Goal: Task Accomplishment & Management: Complete application form

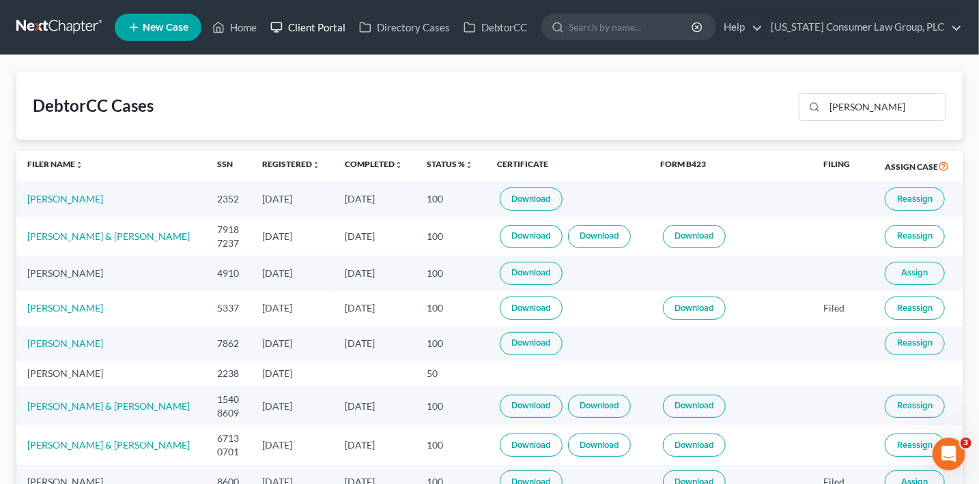
click at [303, 27] on link "Client Portal" at bounding box center [307, 27] width 89 height 25
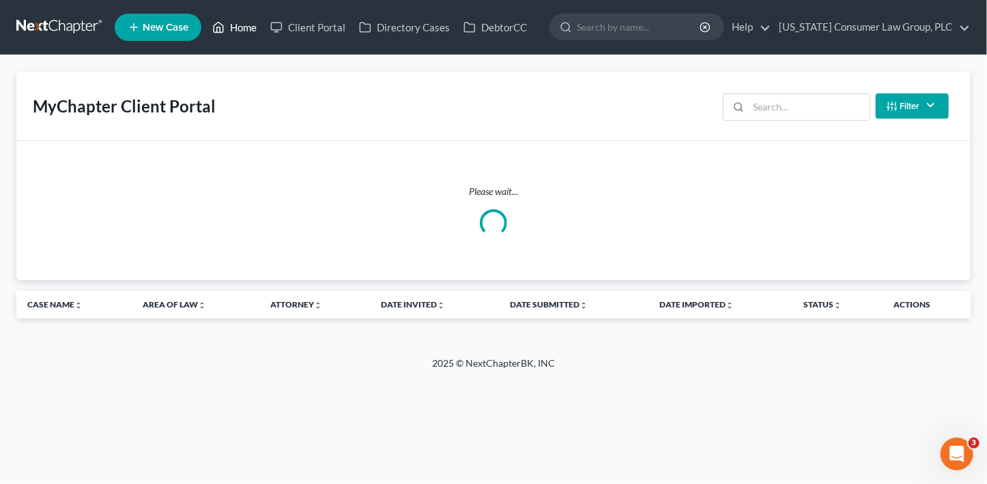
click at [235, 27] on link "Home" at bounding box center [234, 27] width 58 height 25
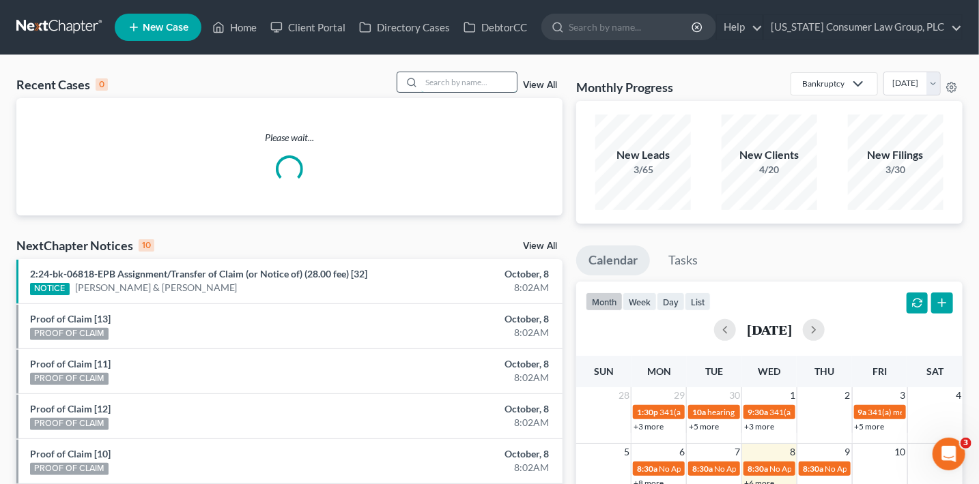
click at [490, 83] on input "search" at bounding box center [469, 82] width 96 height 20
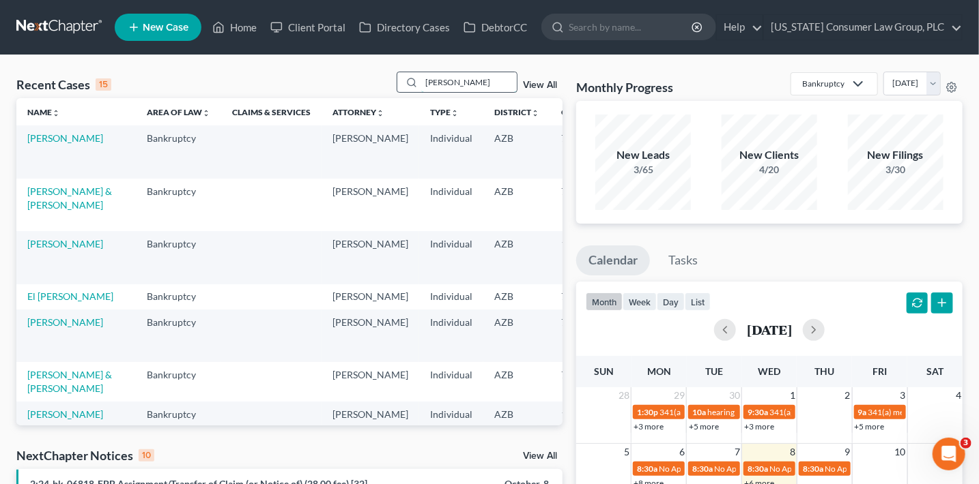
type input "mata"
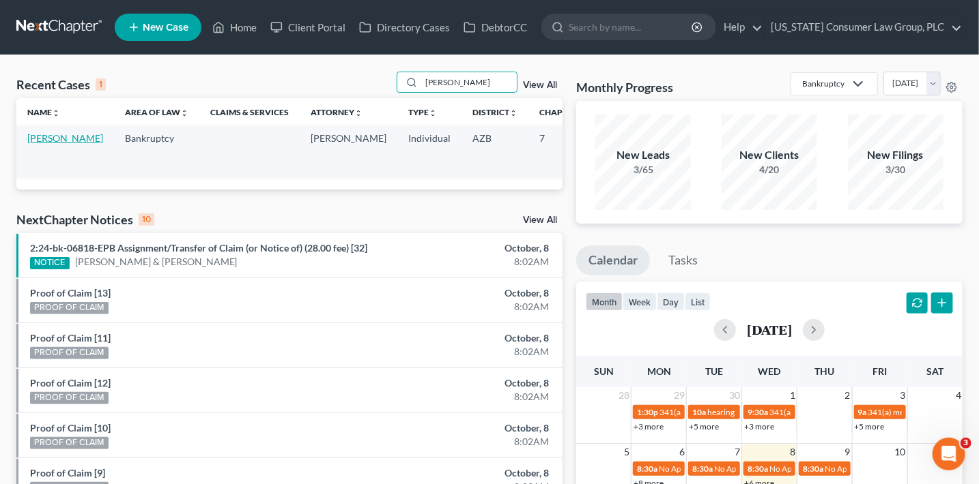
click at [35, 137] on link "[PERSON_NAME]" at bounding box center [65, 138] width 76 height 12
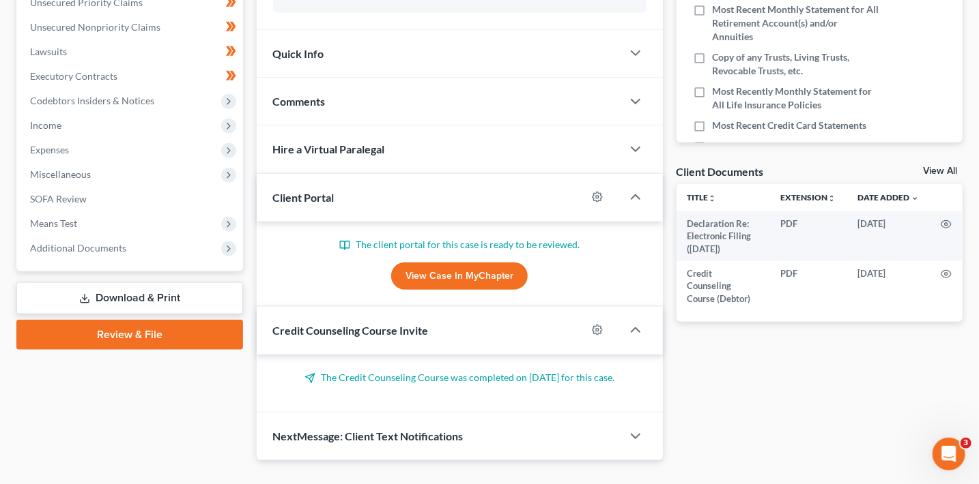
scroll to position [360, 0]
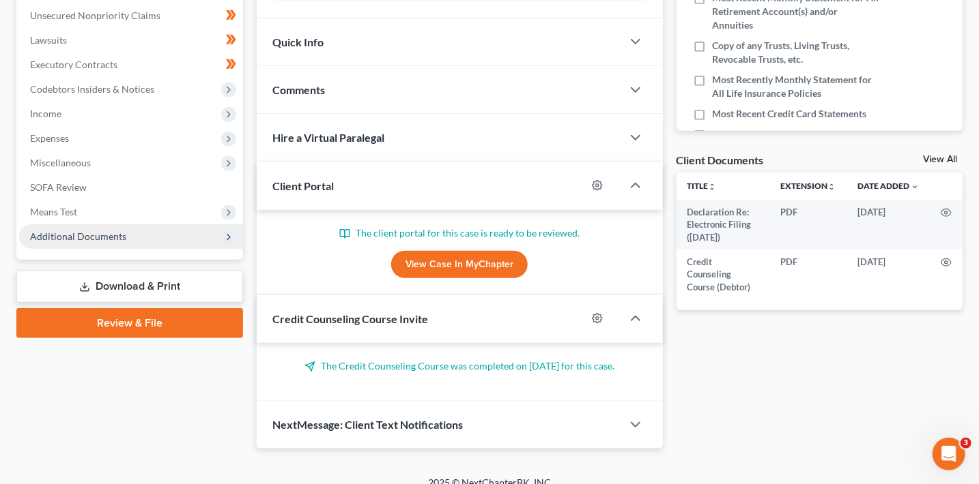
click at [126, 237] on span "Additional Documents" at bounding box center [131, 236] width 224 height 25
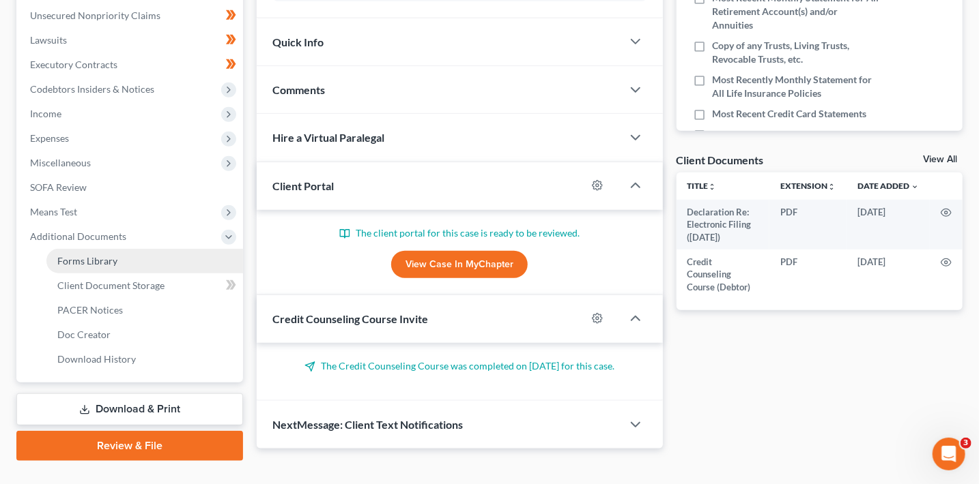
click at [130, 253] on link "Forms Library" at bounding box center [144, 261] width 197 height 25
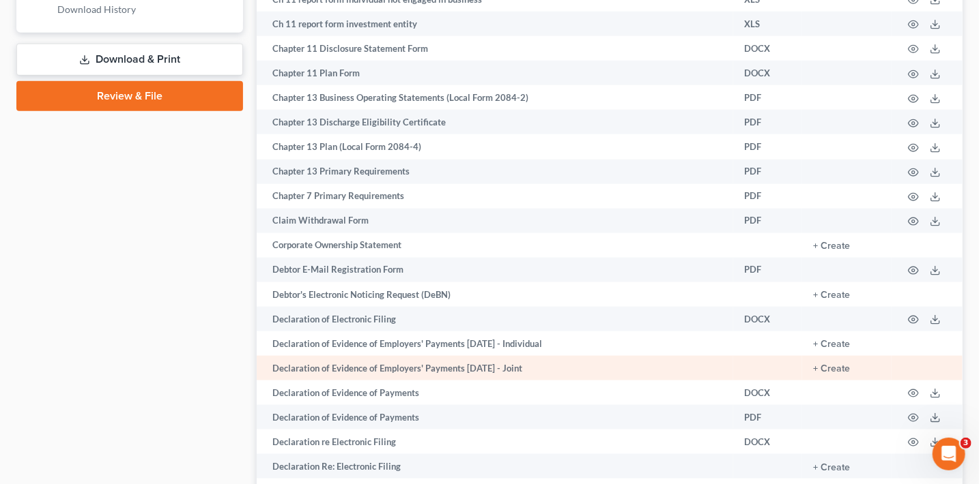
scroll to position [719, 0]
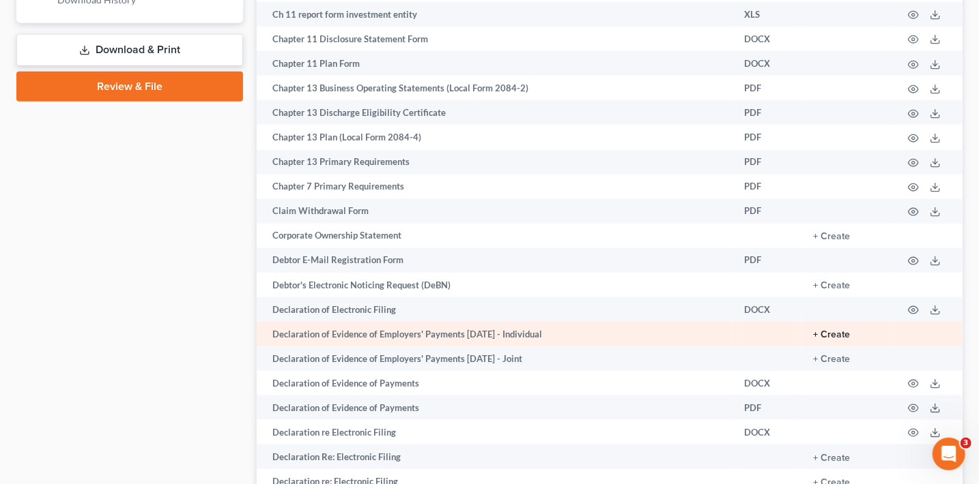
click at [822, 340] on button "+ Create" at bounding box center [831, 335] width 37 height 10
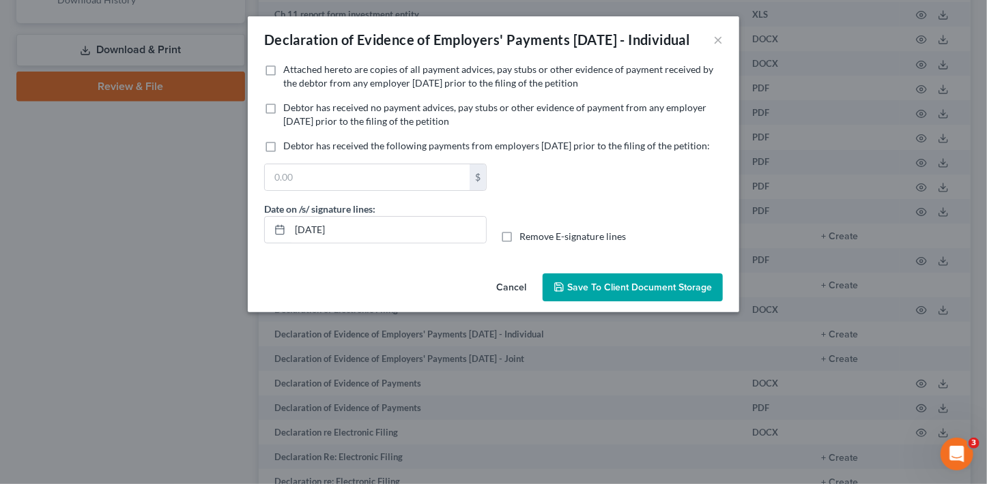
click at [353, 89] on span "Attached hereto are copies of all payment advices, pay stubs or other evidence …" at bounding box center [498, 75] width 430 height 25
click at [298, 72] on input "Attached hereto are copies of all payment advices, pay stubs or other evidence …" at bounding box center [293, 67] width 9 height 9
checkbox input "true"
drag, startPoint x: 381, startPoint y: 267, endPoint x: 259, endPoint y: 261, distance: 122.9
click at [259, 244] on div "Date on /s/ signature lines: 10/08/2025" at bounding box center [375, 223] width 236 height 42
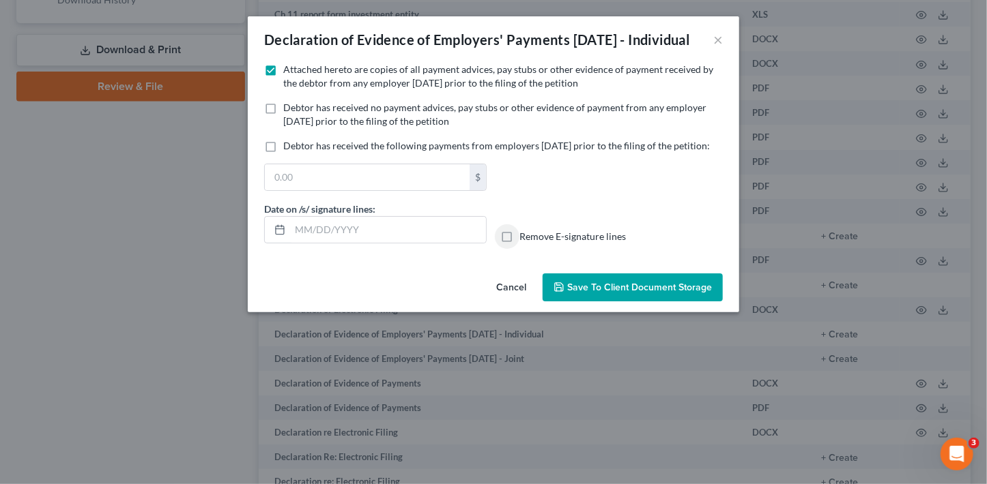
click at [525, 230] on input "Remove E-signature lines" at bounding box center [529, 234] width 9 height 9
checkbox input "true"
click at [579, 293] on span "Save to Client Document Storage" at bounding box center [639, 288] width 145 height 12
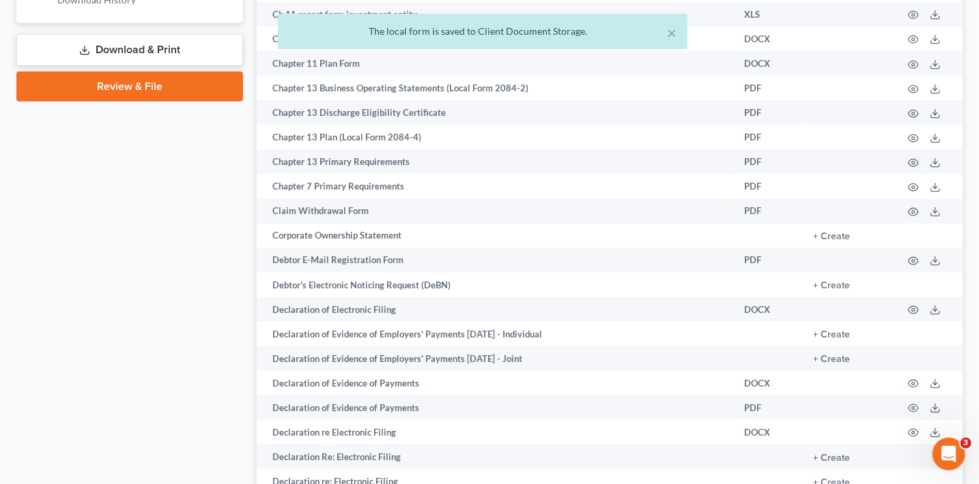
click at [140, 42] on div "× The local form is saved to Client Document Storage." at bounding box center [482, 35] width 979 height 42
click at [141, 49] on div "× The local form is saved to Client Document Storage." at bounding box center [482, 35] width 979 height 42
click at [209, 48] on div "× The local form is saved to Client Document Storage." at bounding box center [482, 35] width 979 height 42
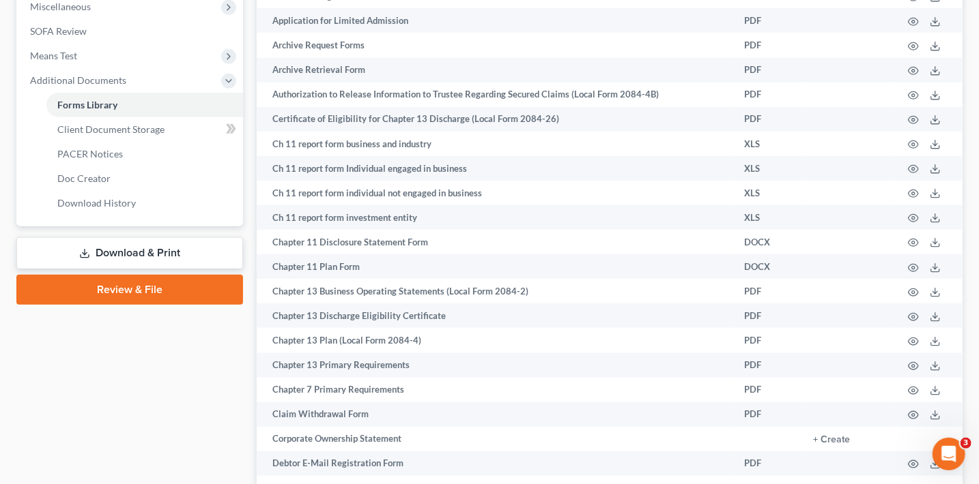
click at [190, 252] on link "Download & Print" at bounding box center [129, 253] width 227 height 32
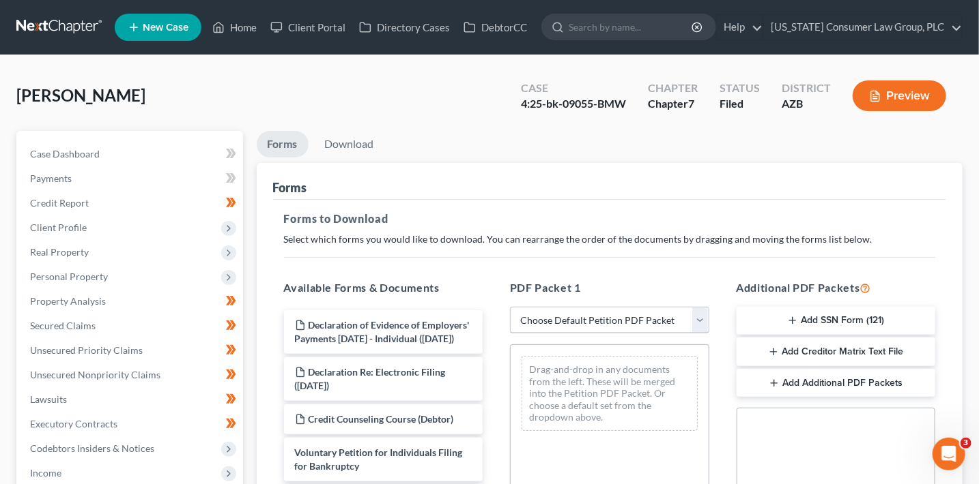
click at [680, 316] on select "Choose Default Petition PDF Packet Complete Bankruptcy Petition (all forms and …" at bounding box center [609, 320] width 199 height 27
select select "6"
click at [510, 307] on select "Choose Default Petition PDF Packet Complete Bankruptcy Petition (all forms and …" at bounding box center [609, 320] width 199 height 27
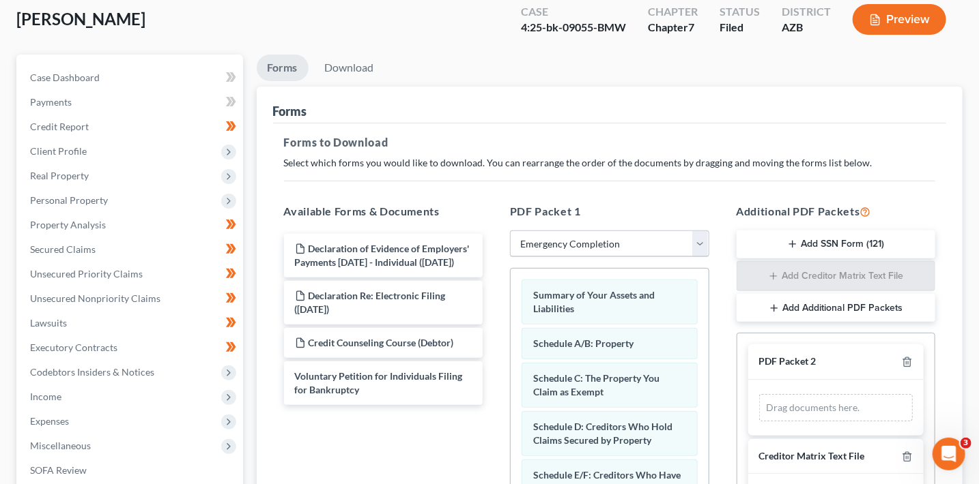
scroll to position [123, 0]
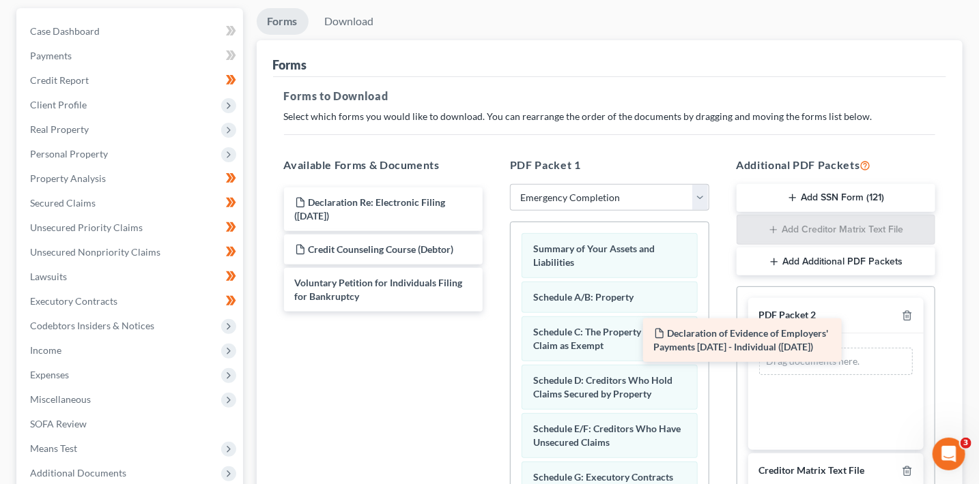
drag, startPoint x: 394, startPoint y: 217, endPoint x: 805, endPoint y: 363, distance: 435.3
click at [494, 312] on div "Declaration of Evidence of Employers' Payments Within 60 Days - Individual (10/…" at bounding box center [383, 250] width 221 height 124
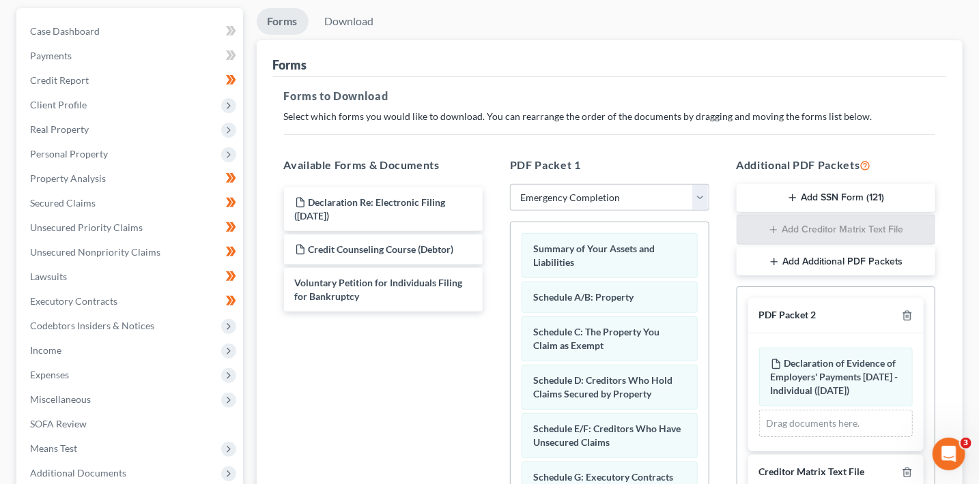
scroll to position [335, 0]
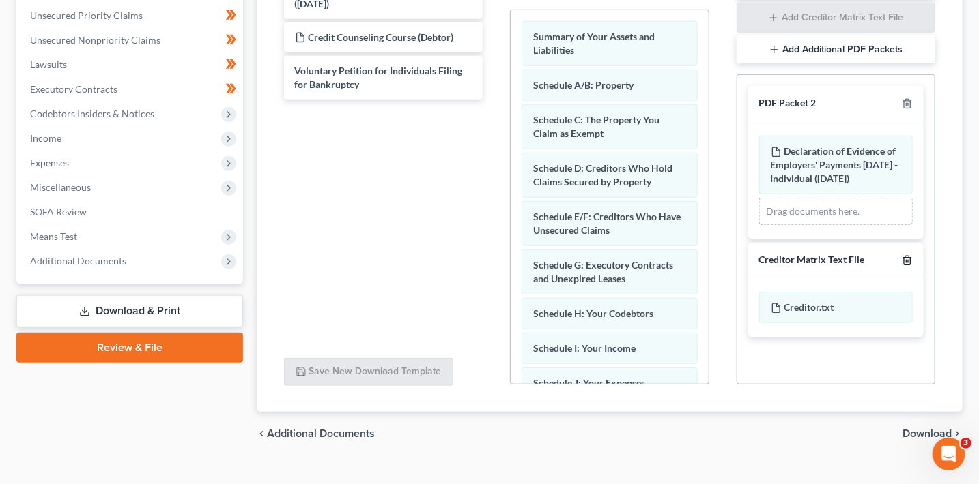
click at [906, 263] on line "button" at bounding box center [906, 261] width 0 height 3
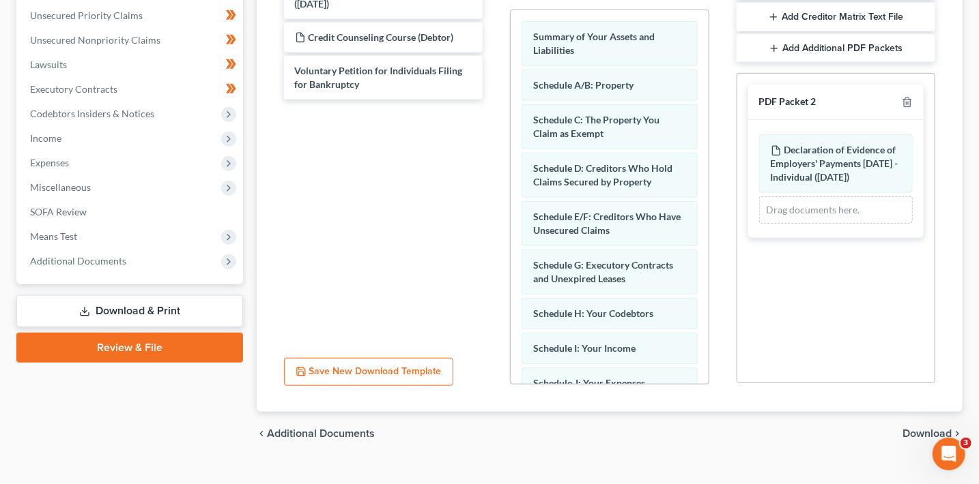
click at [920, 432] on span "Download" at bounding box center [926, 434] width 49 height 11
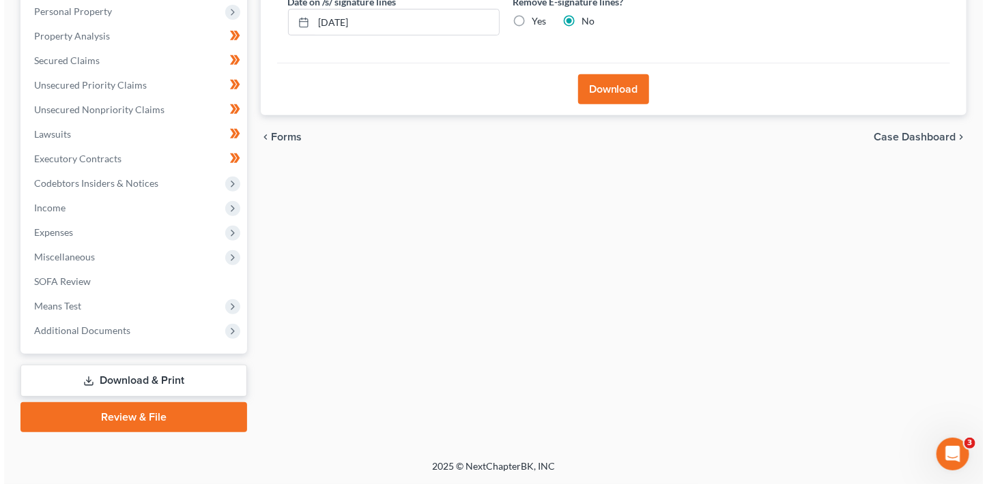
scroll to position [265, 0]
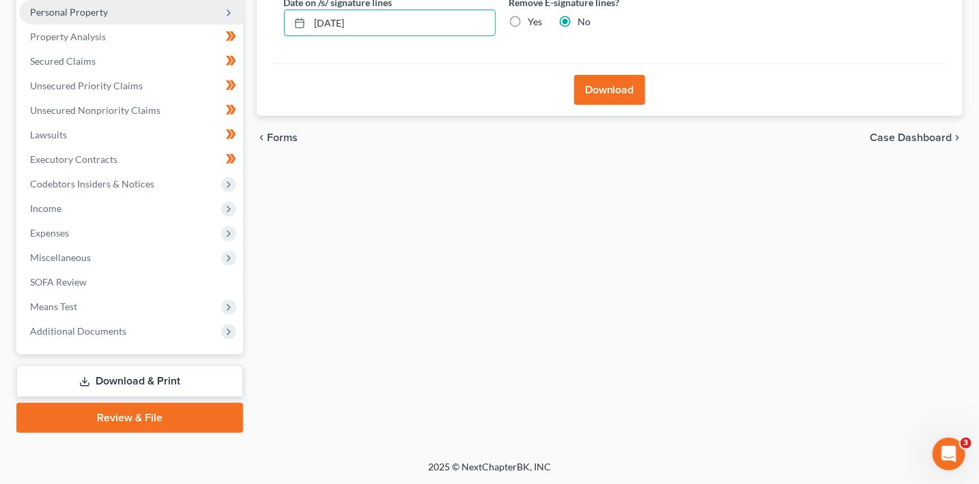
drag, startPoint x: 270, startPoint y: 16, endPoint x: 199, endPoint y: 12, distance: 70.4
click at [201, 14] on div "Petition Navigation Case Dashboard Payments Invoices Payments Payments Credit R…" at bounding box center [489, 149] width 959 height 567
click at [534, 15] on input "Yes" at bounding box center [538, 19] width 9 height 9
radio input "true"
radio input "false"
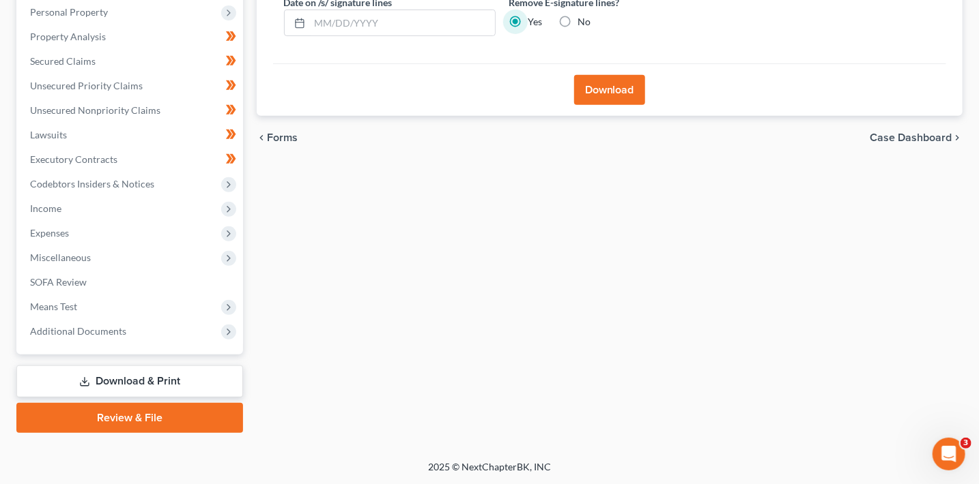
click at [615, 92] on button "Download" at bounding box center [609, 90] width 71 height 30
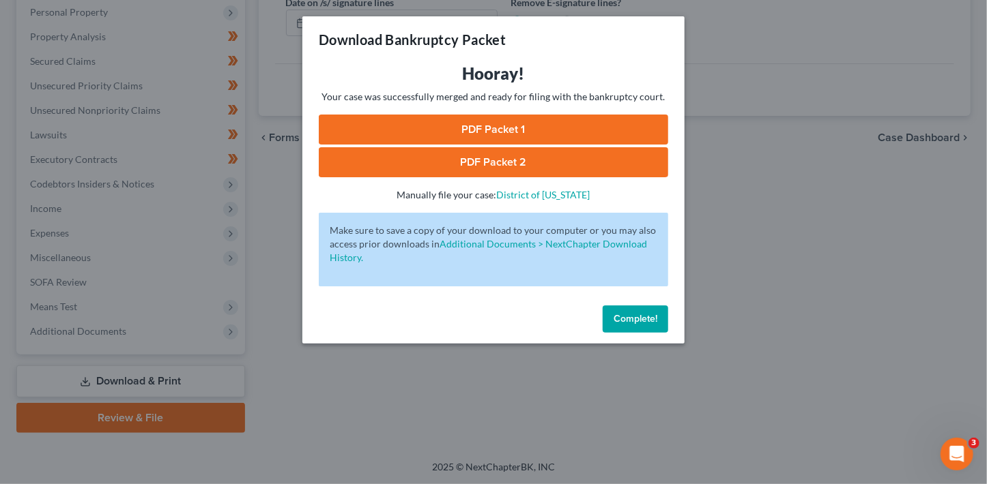
click at [606, 128] on link "PDF Packet 1" at bounding box center [493, 130] width 349 height 30
click at [478, 165] on link "PDF Packet 2" at bounding box center [493, 162] width 349 height 30
drag, startPoint x: 635, startPoint y: 315, endPoint x: 321, endPoint y: 345, distance: 314.7
click at [635, 315] on span "Complete!" at bounding box center [635, 319] width 44 height 12
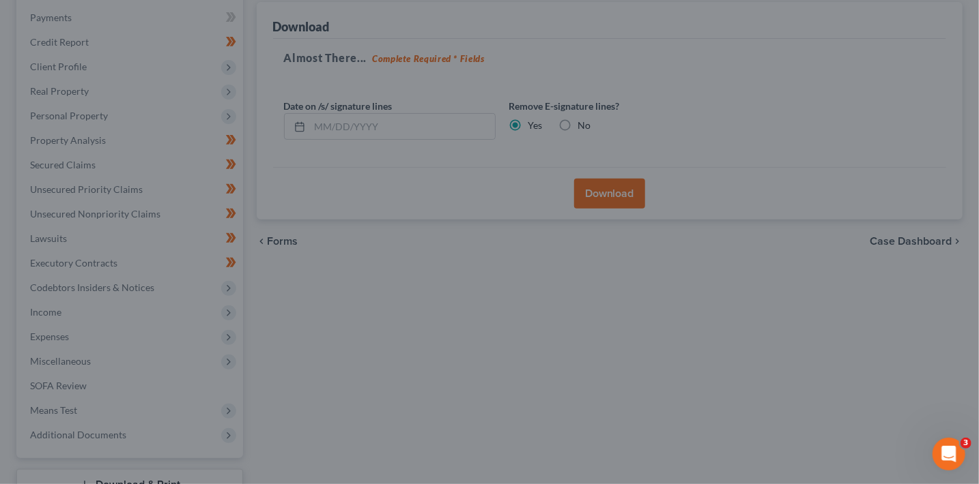
scroll to position [69, 0]
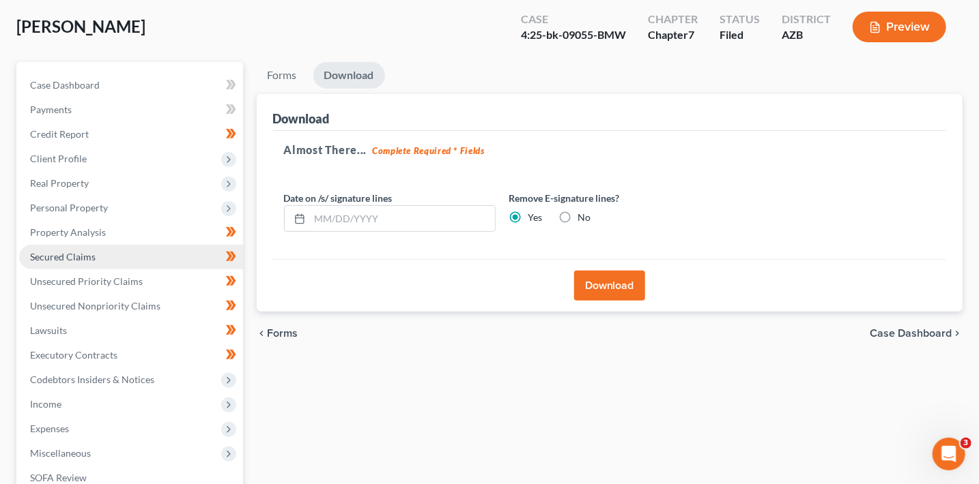
click at [86, 259] on span "Secured Claims" at bounding box center [63, 257] width 66 height 12
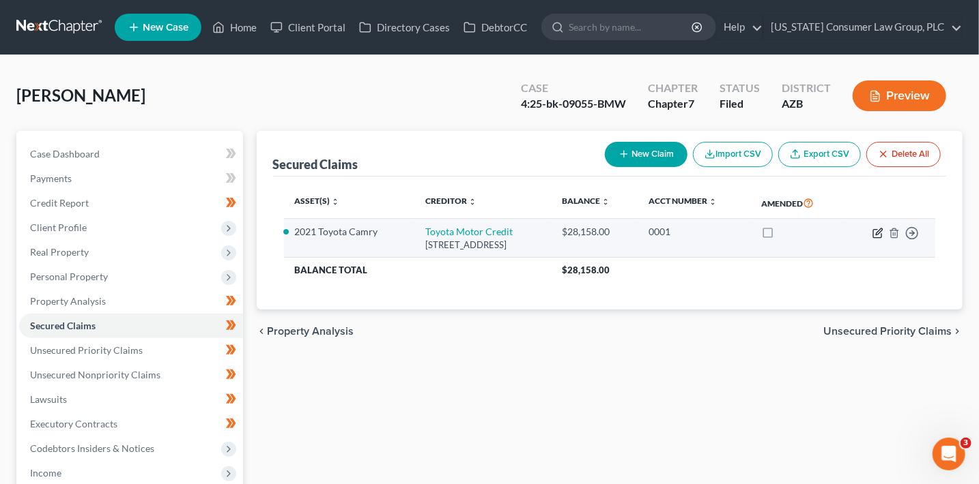
click at [873, 229] on icon "button" at bounding box center [877, 233] width 8 height 8
select select "22"
select select "0"
select select "2"
select select "0"
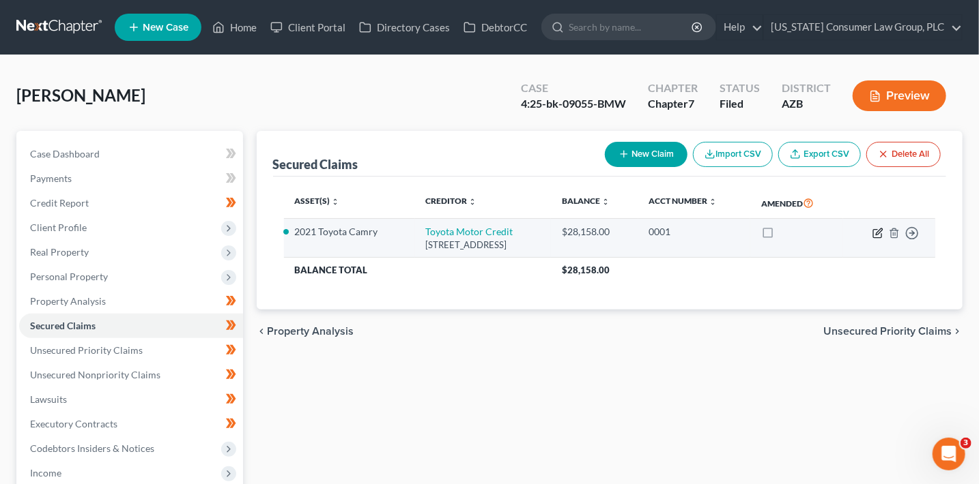
select select "0"
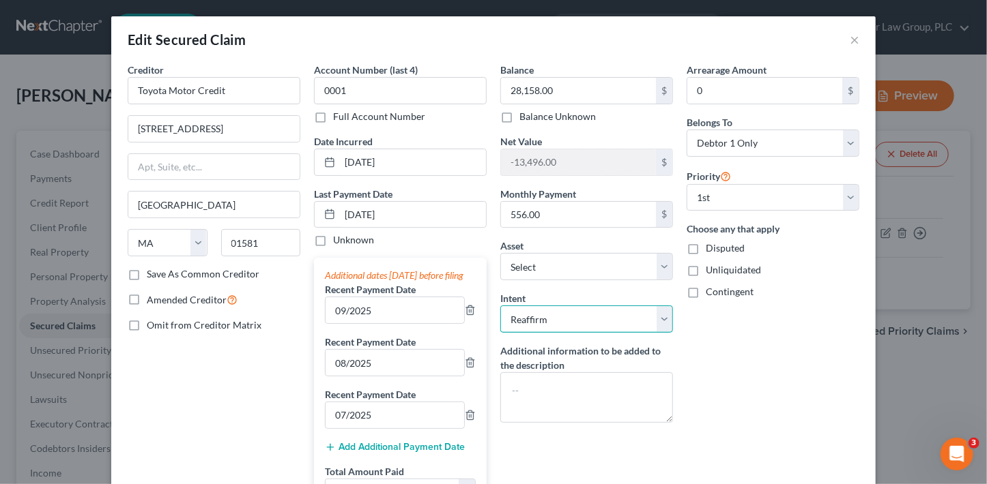
click at [615, 319] on select "Select Surrender Redeem Reaffirm Avoid Other" at bounding box center [586, 319] width 173 height 27
select select "0"
click at [500, 306] on select "Select Surrender Redeem Reaffirm Avoid Other" at bounding box center [586, 319] width 173 height 27
click at [727, 372] on div "Arrearage Amount 0 $ Belongs To * Select Debtor 1 Only Debtor 2 Only Debtor 1 A…" at bounding box center [773, 389] width 186 height 652
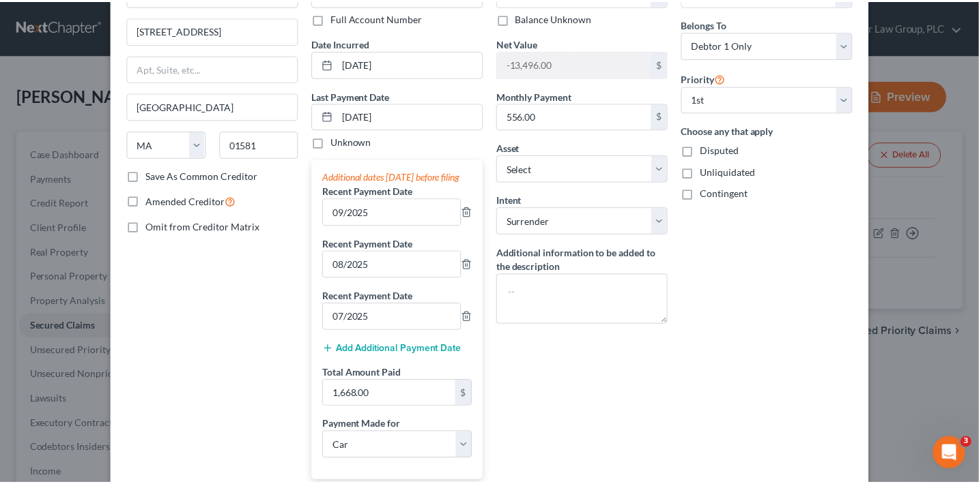
scroll to position [338, 0]
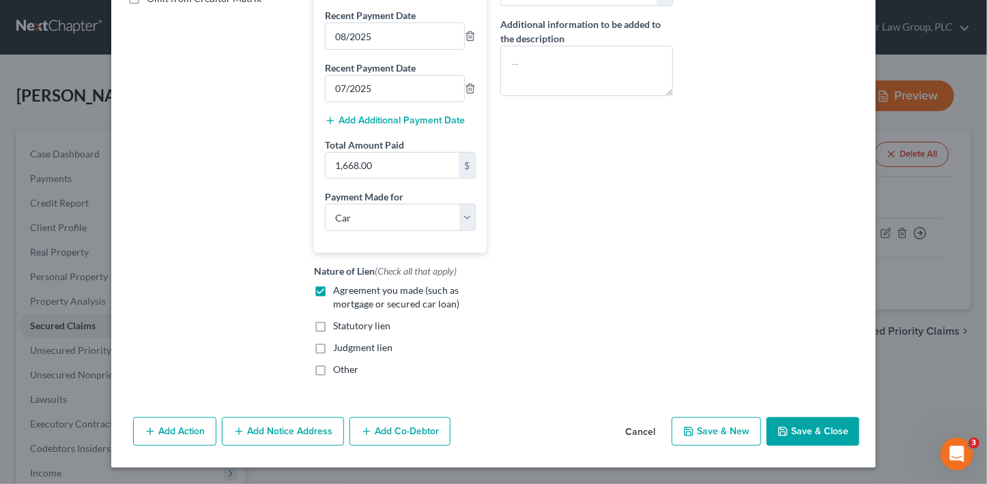
drag, startPoint x: 811, startPoint y: 424, endPoint x: 780, endPoint y: 419, distance: 31.2
click at [811, 424] on button "Save & Close" at bounding box center [812, 432] width 93 height 29
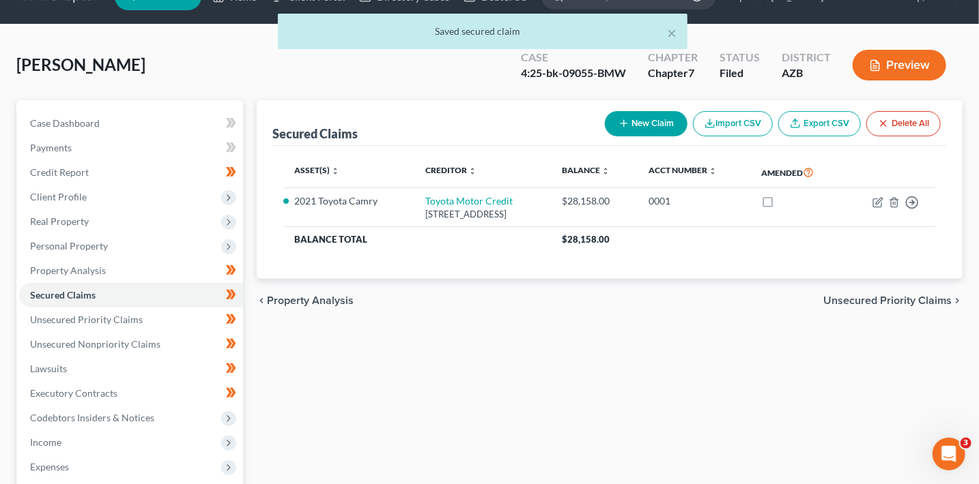
scroll to position [265, 0]
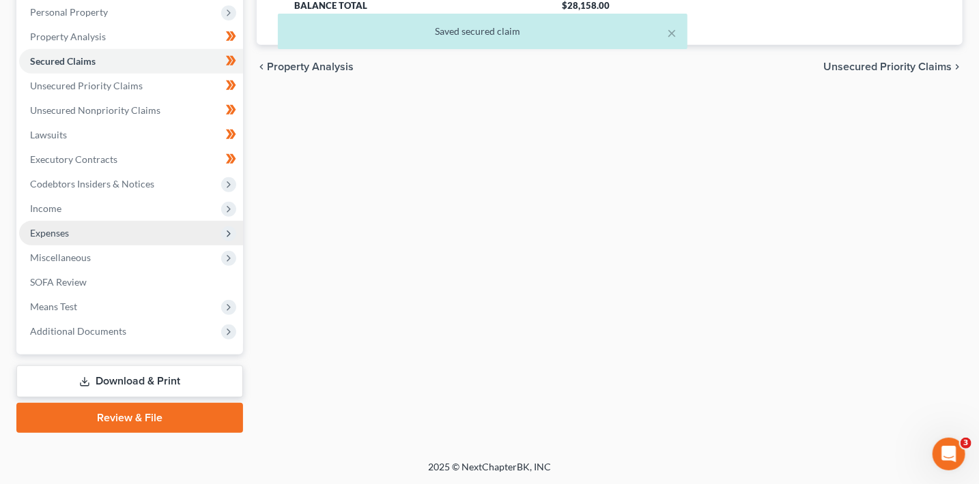
click at [76, 235] on span "Expenses" at bounding box center [131, 233] width 224 height 25
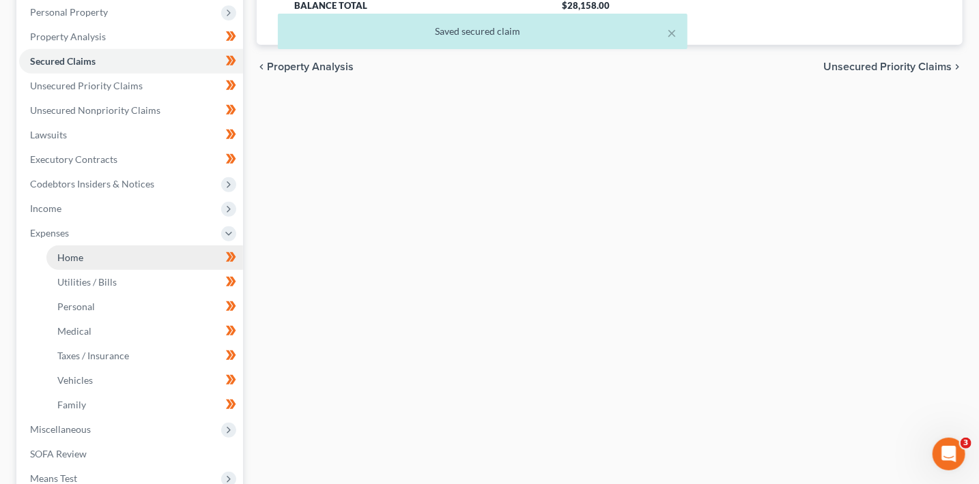
click at [99, 255] on link "Home" at bounding box center [144, 258] width 197 height 25
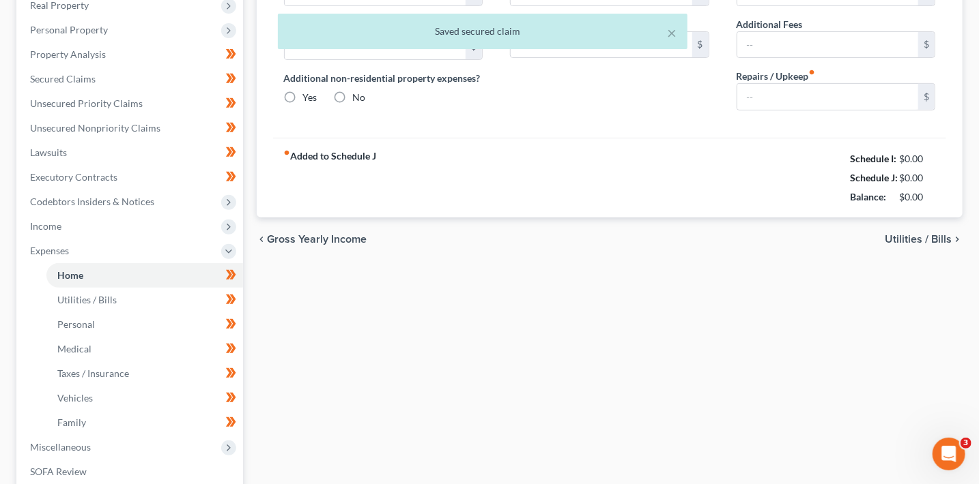
scroll to position [74, 0]
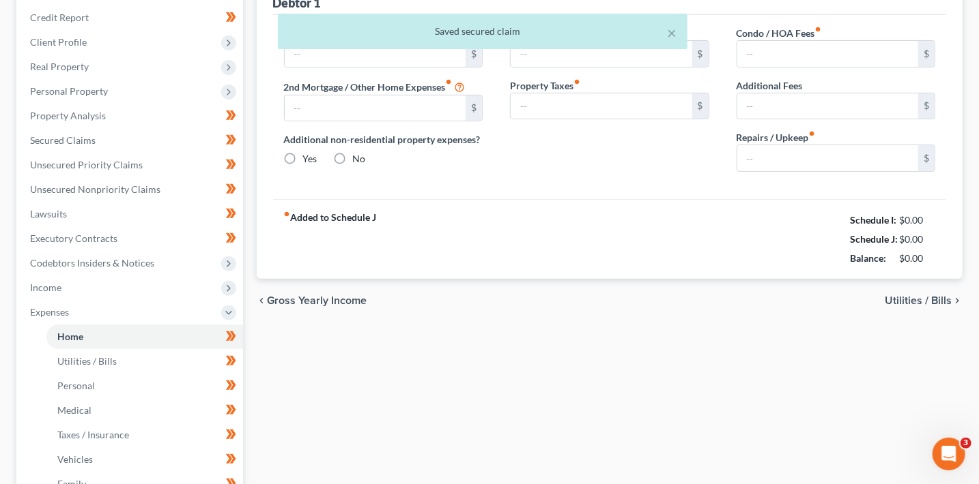
type input "950.00"
radio input "true"
type input "0.00"
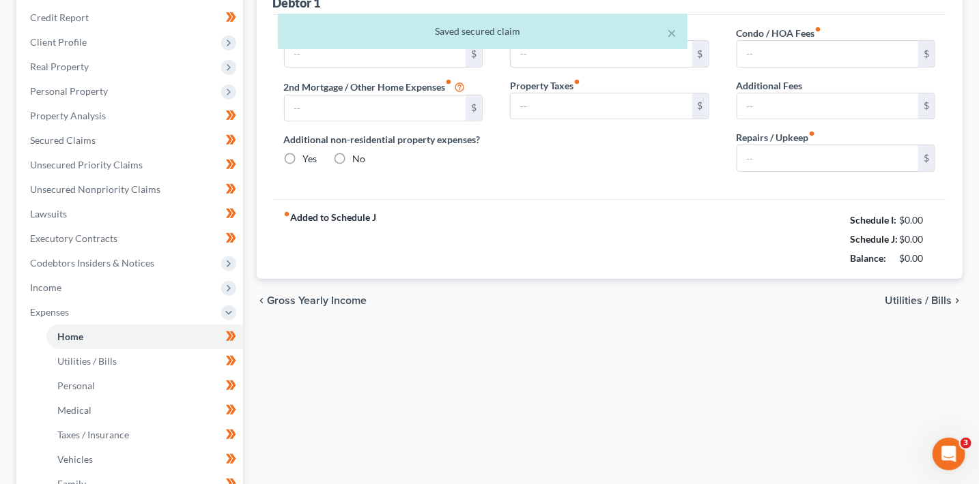
type input "0.00"
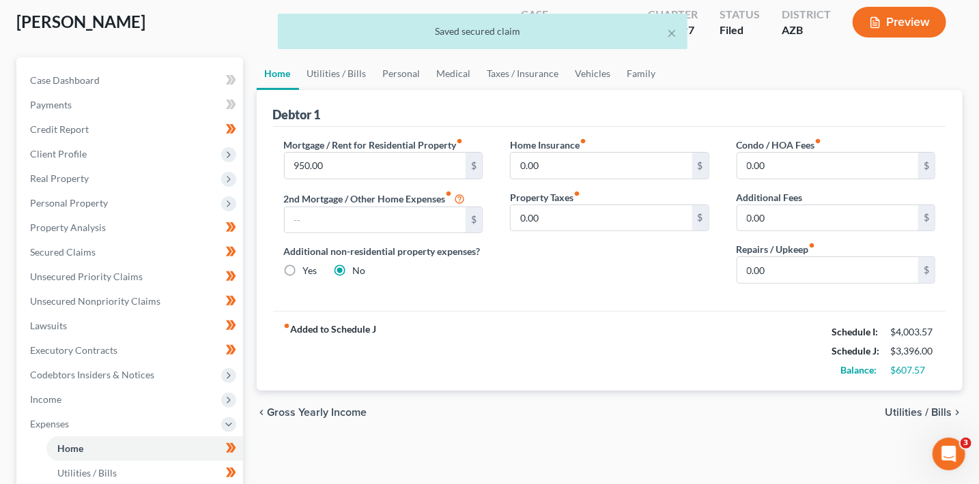
scroll to position [0, 0]
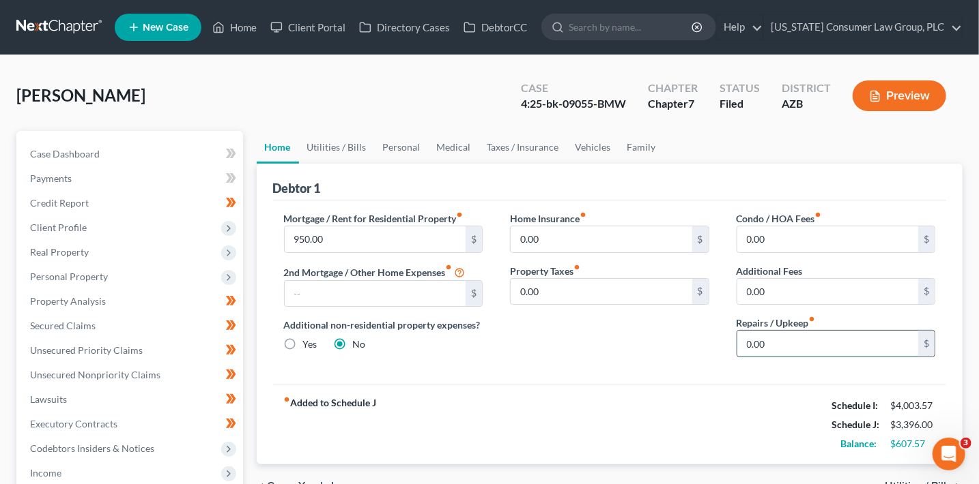
click at [827, 351] on input "0.00" at bounding box center [828, 344] width 182 height 26
type input "50"
drag, startPoint x: 618, startPoint y: 408, endPoint x: 582, endPoint y: 373, distance: 50.2
click at [611, 398] on div "fiber_manual_record Added to Schedule J Schedule I: $4,003.57 Schedule J: $3,44…" at bounding box center [609, 425] width 673 height 80
click at [353, 147] on link "Utilities / Bills" at bounding box center [337, 147] width 76 height 33
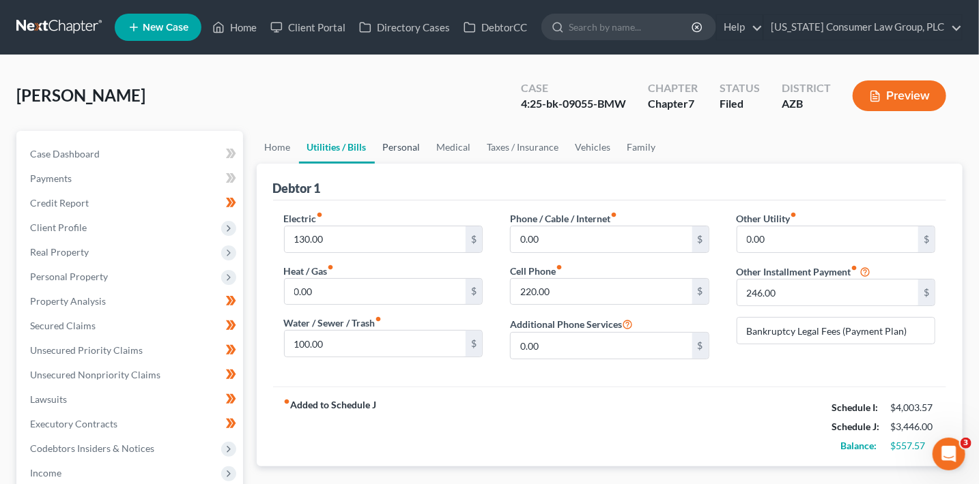
click at [416, 145] on link "Personal" at bounding box center [402, 147] width 54 height 33
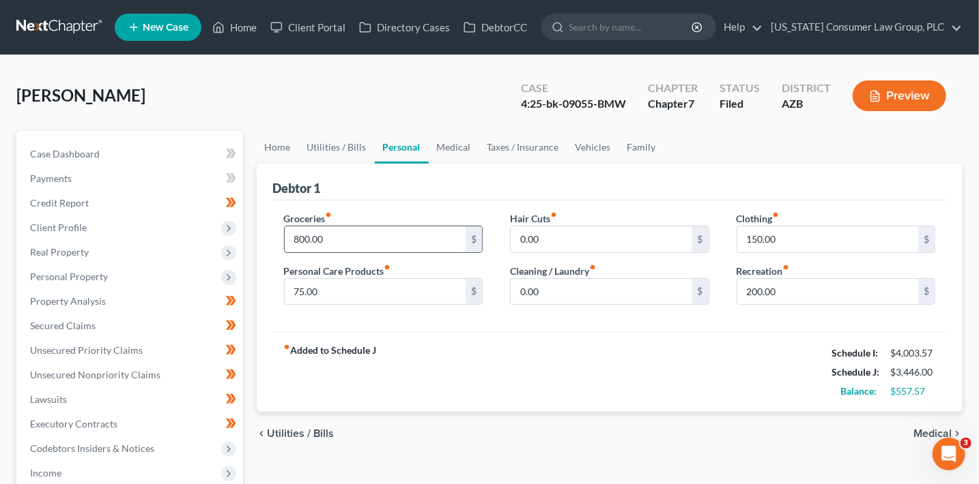
click at [340, 239] on input "800.00" at bounding box center [376, 240] width 182 height 26
type input "1,200"
click at [577, 359] on div "fiber_manual_record Added to Schedule J Schedule I: $4,003.57 Schedule J: $3,84…" at bounding box center [609, 372] width 673 height 80
click at [441, 146] on link "Medical" at bounding box center [454, 147] width 50 height 33
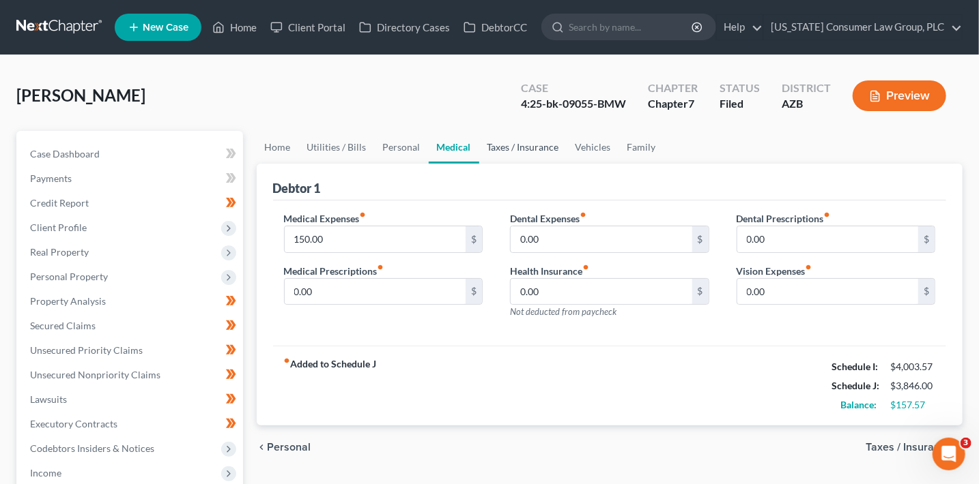
click at [522, 146] on link "Taxes / Insurance" at bounding box center [523, 147] width 88 height 33
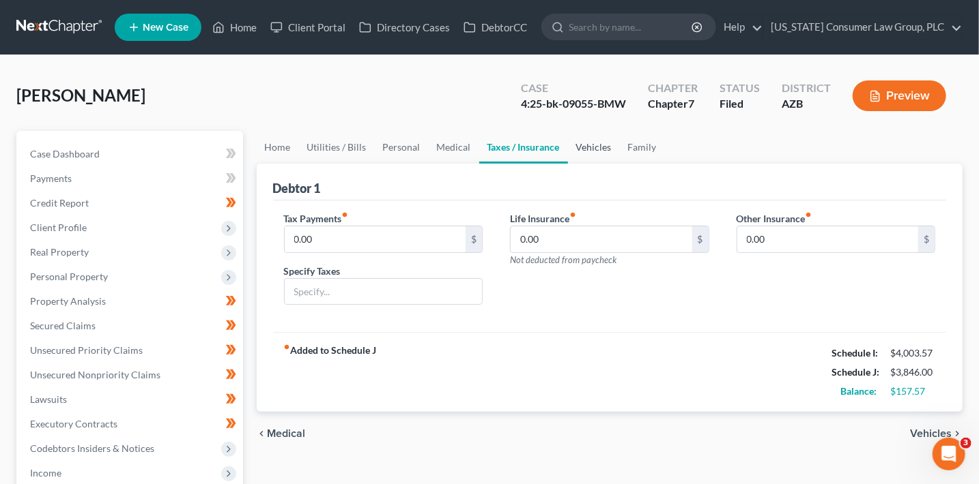
click at [605, 142] on link "Vehicles" at bounding box center [594, 147] width 52 height 33
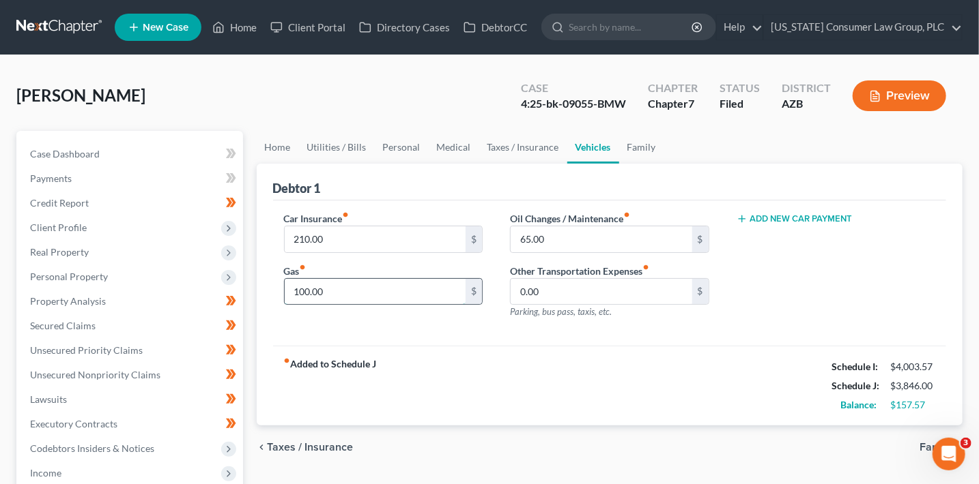
click at [405, 293] on input "100.00" at bounding box center [376, 292] width 182 height 26
type input "200"
click at [639, 143] on link "Family" at bounding box center [641, 147] width 45 height 33
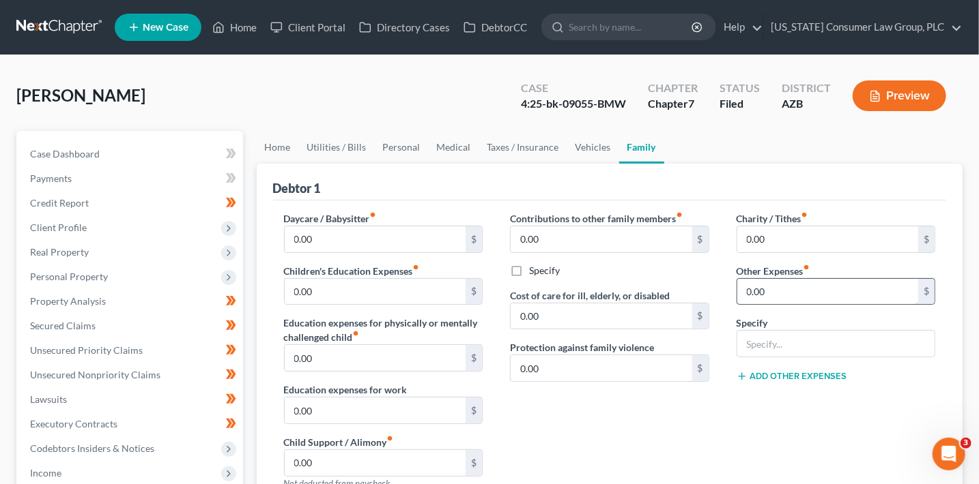
click at [776, 293] on input "0.00" at bounding box center [828, 292] width 182 height 26
type input "250"
type input "Misc. Expenses"
click at [400, 145] on link "Personal" at bounding box center [402, 147] width 54 height 33
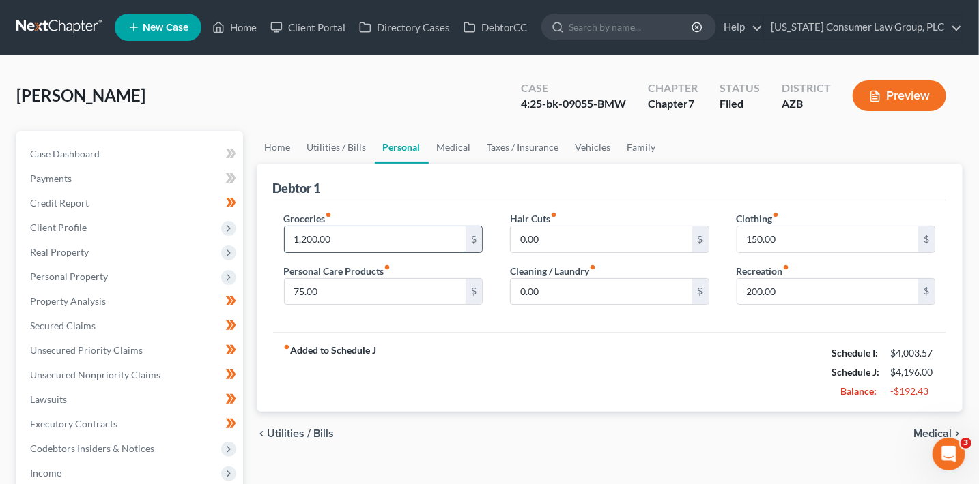
click at [338, 243] on input "1,200.00" at bounding box center [376, 240] width 182 height 26
drag, startPoint x: 399, startPoint y: 237, endPoint x: 252, endPoint y: 237, distance: 146.7
type input "900"
click at [628, 363] on div "fiber_manual_record Added to Schedule J Schedule I: $4,003.57 Schedule J: $3,89…" at bounding box center [609, 372] width 673 height 80
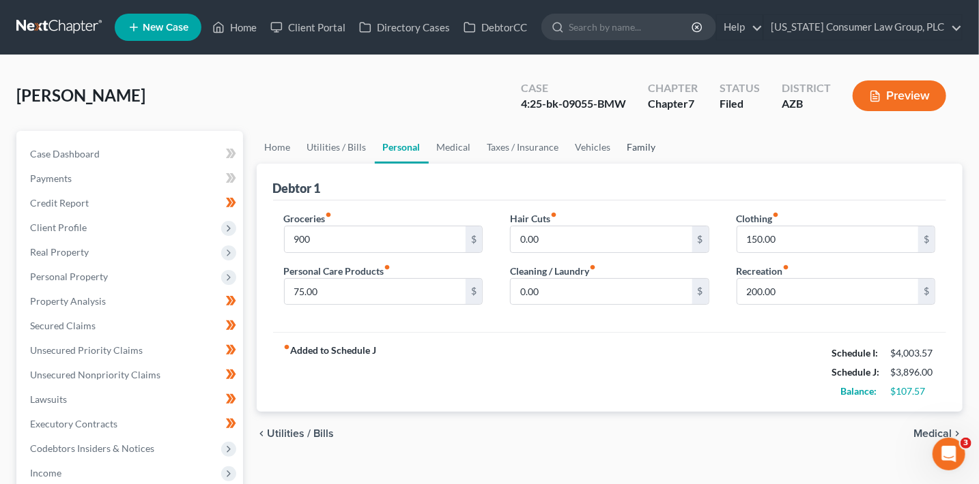
click at [654, 143] on link "Family" at bounding box center [641, 147] width 45 height 33
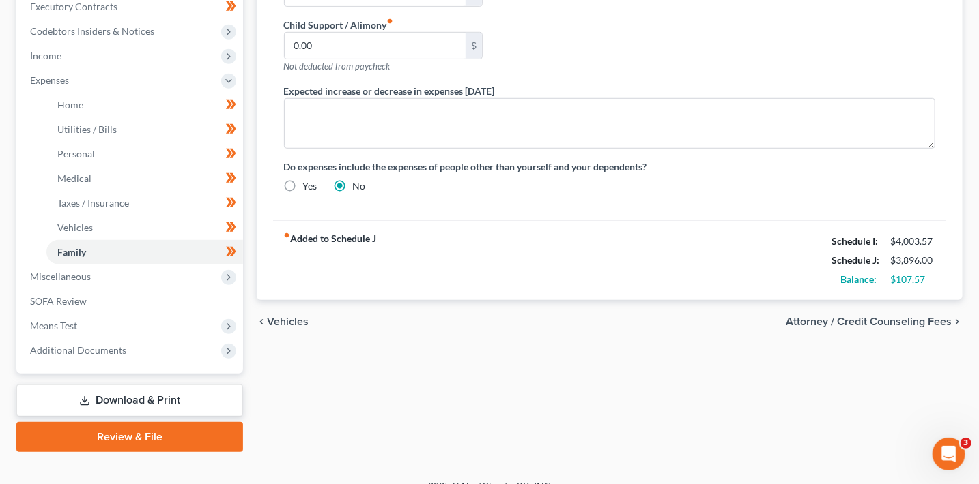
scroll to position [437, 0]
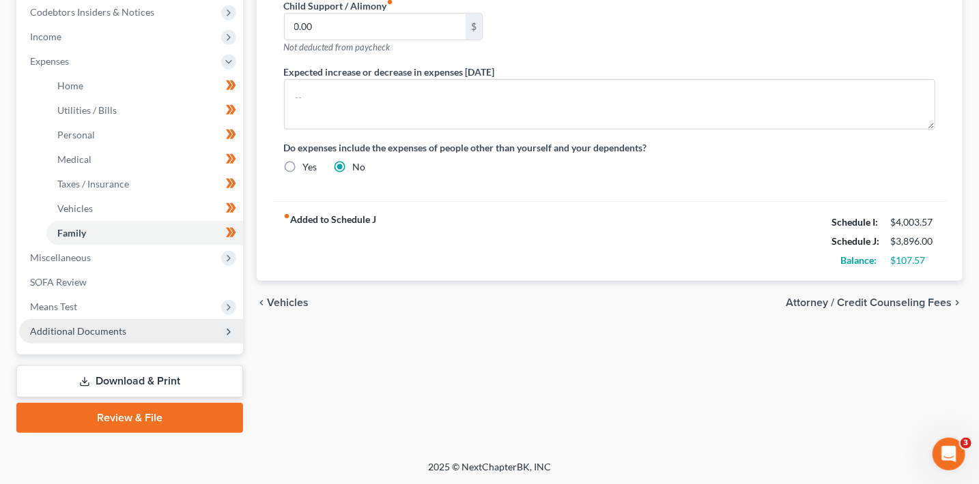
click at [160, 338] on span "Additional Documents" at bounding box center [131, 331] width 224 height 25
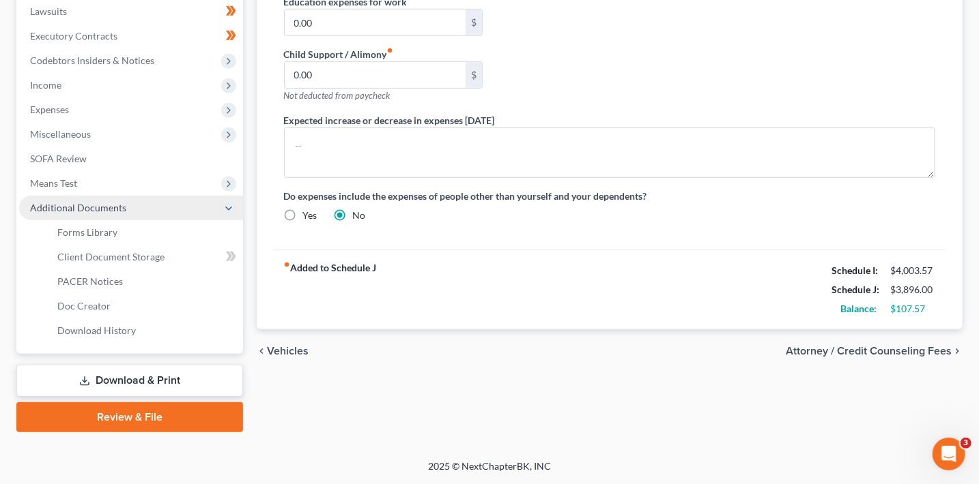
scroll to position [388, 0]
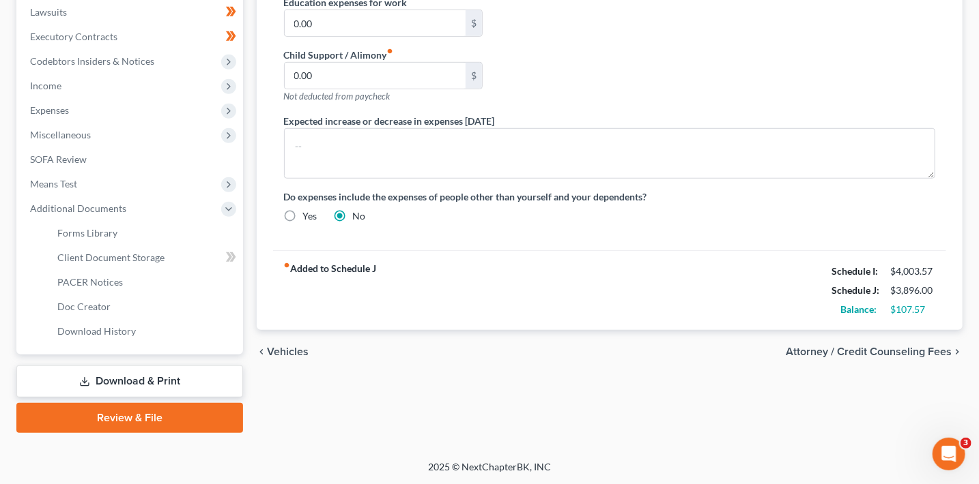
click at [169, 383] on link "Download & Print" at bounding box center [129, 382] width 227 height 32
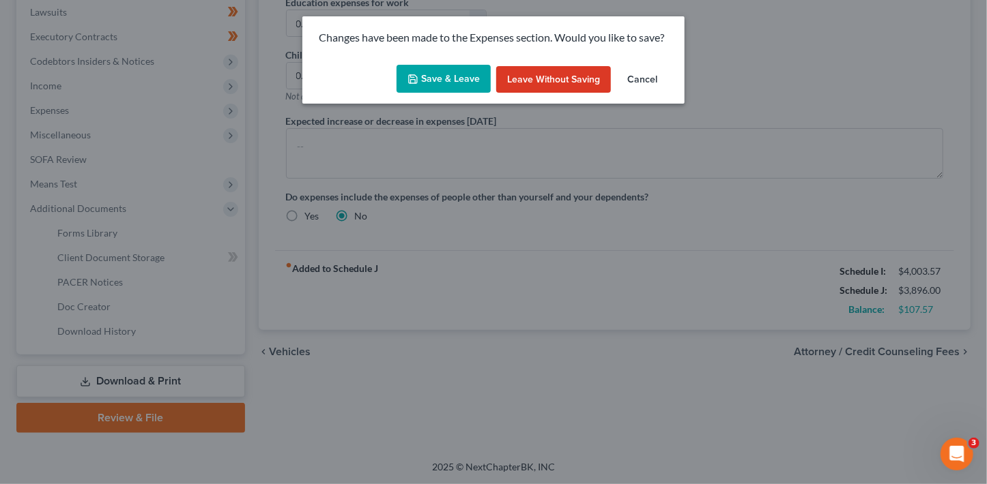
click at [450, 77] on button "Save & Leave" at bounding box center [443, 79] width 94 height 29
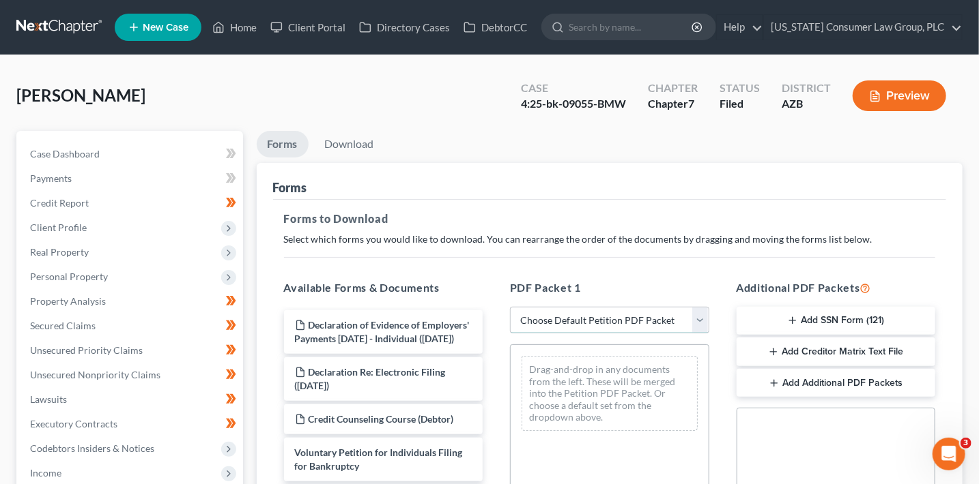
click at [602, 312] on select "Choose Default Petition PDF Packet Complete Bankruptcy Petition (all forms and …" at bounding box center [609, 320] width 199 height 27
select select "6"
click at [510, 307] on select "Choose Default Petition PDF Packet Complete Bankruptcy Petition (all forms and …" at bounding box center [609, 320] width 199 height 27
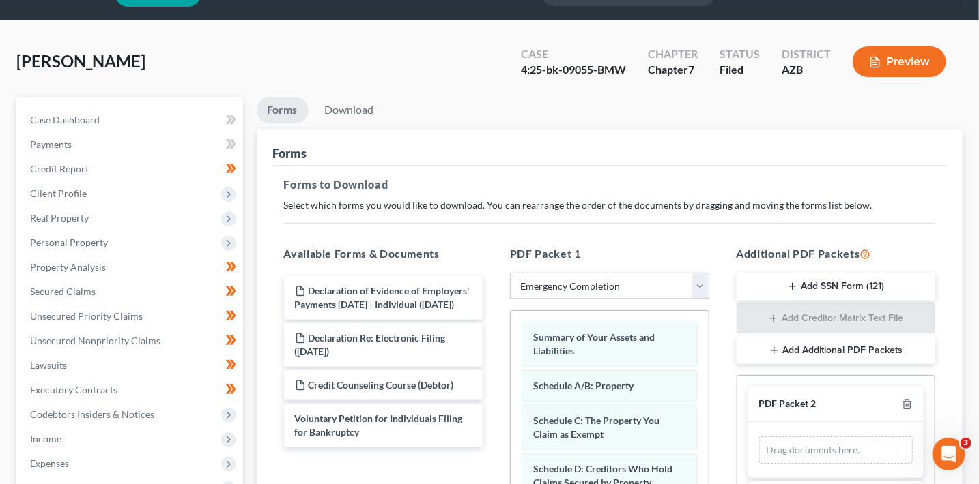
scroll to position [128, 0]
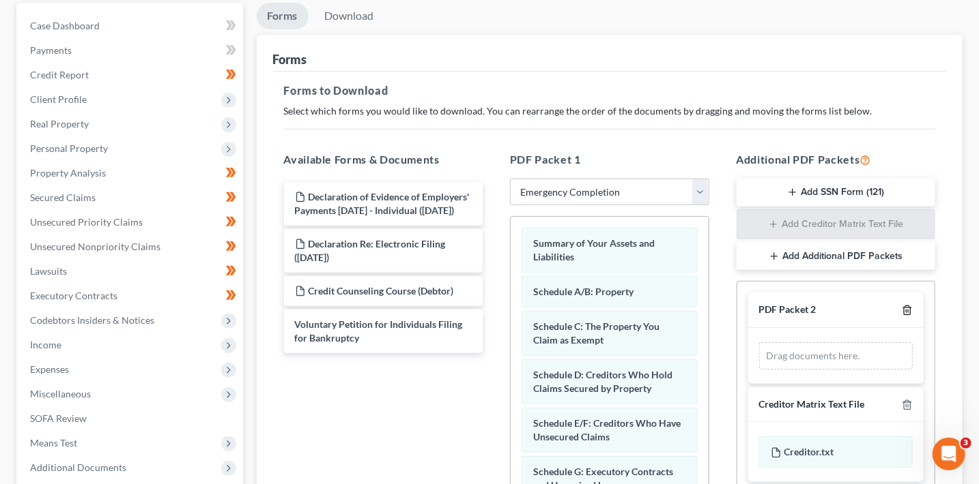
click at [908, 308] on icon "button" at bounding box center [906, 310] width 11 height 11
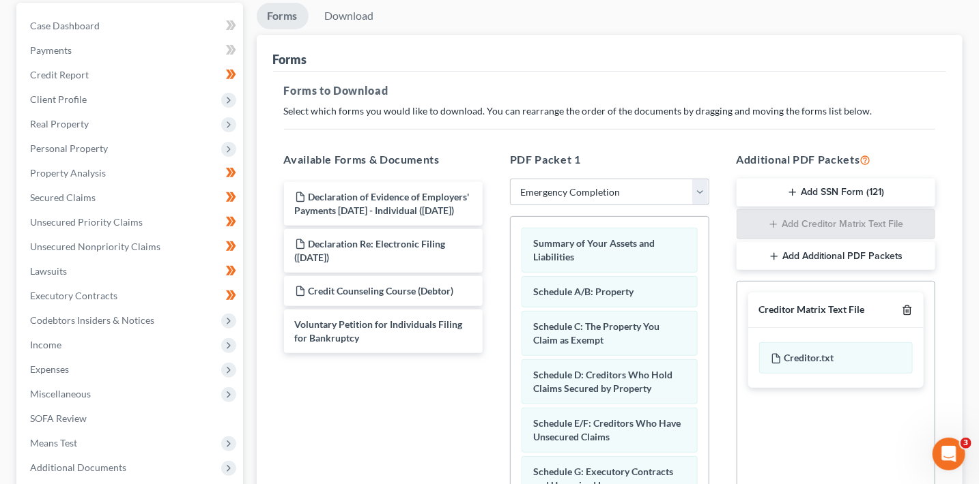
click at [908, 310] on line "button" at bounding box center [908, 311] width 0 height 3
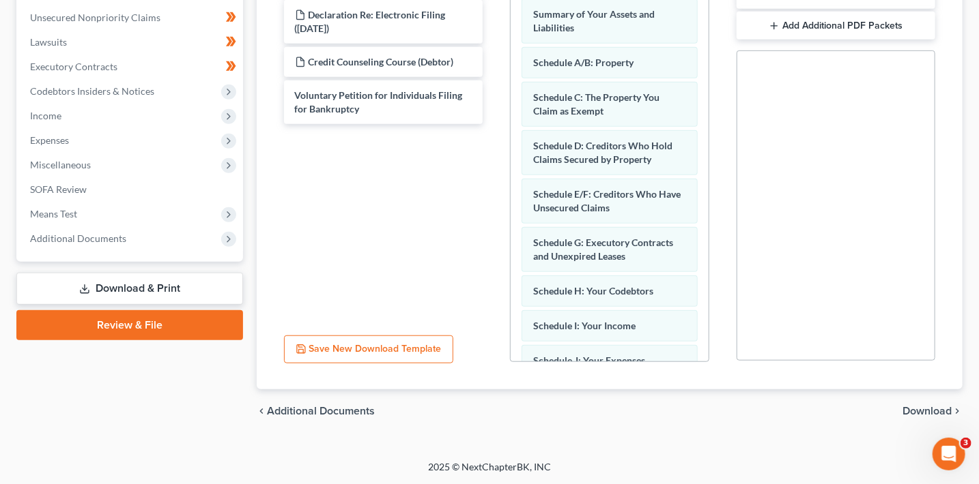
click at [918, 411] on span "Download" at bounding box center [926, 411] width 49 height 11
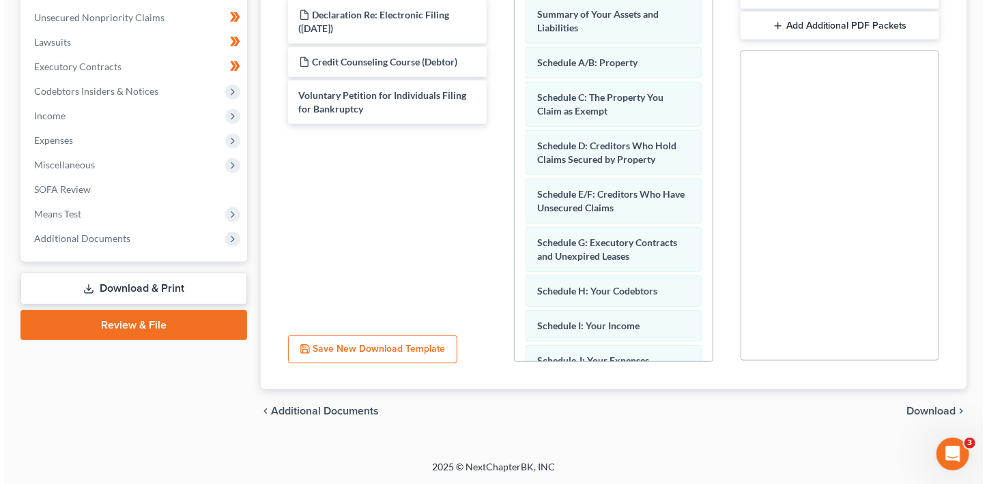
scroll to position [265, 0]
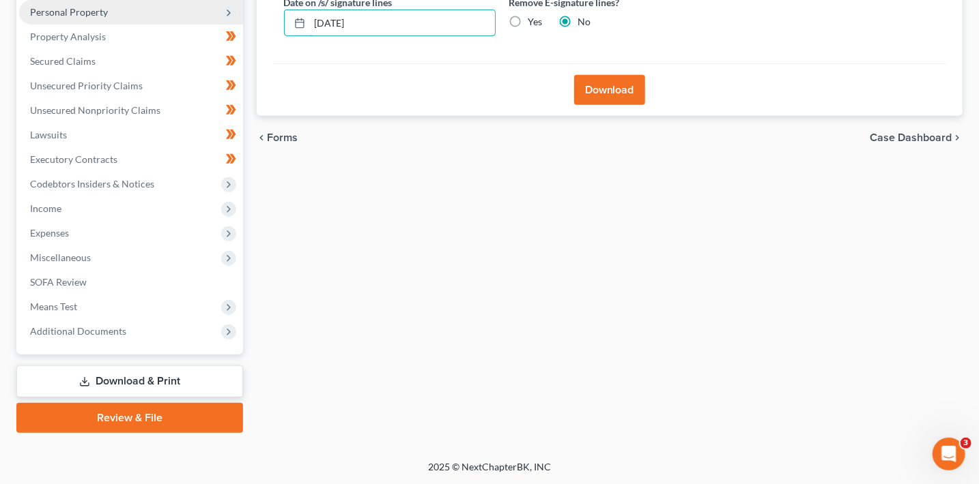
drag, startPoint x: 164, startPoint y: 18, endPoint x: 149, endPoint y: 17, distance: 15.1
click at [131, 18] on div "Petition Navigation Case Dashboard Payments Invoices Payments Payments Credit R…" at bounding box center [489, 149] width 959 height 567
click at [534, 15] on input "Yes" at bounding box center [538, 19] width 9 height 9
radio input "true"
radio input "false"
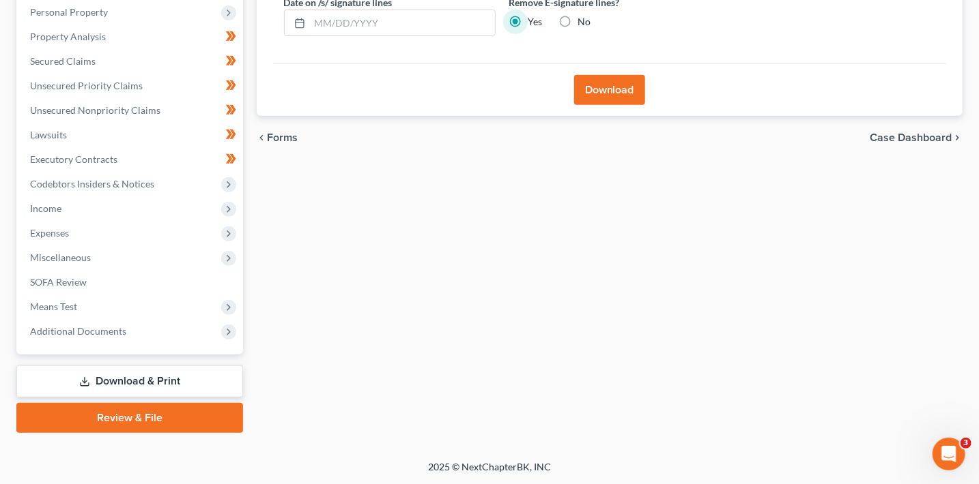
drag, startPoint x: 613, startPoint y: 92, endPoint x: 614, endPoint y: 103, distance: 10.9
click at [613, 91] on button "Download" at bounding box center [609, 90] width 71 height 30
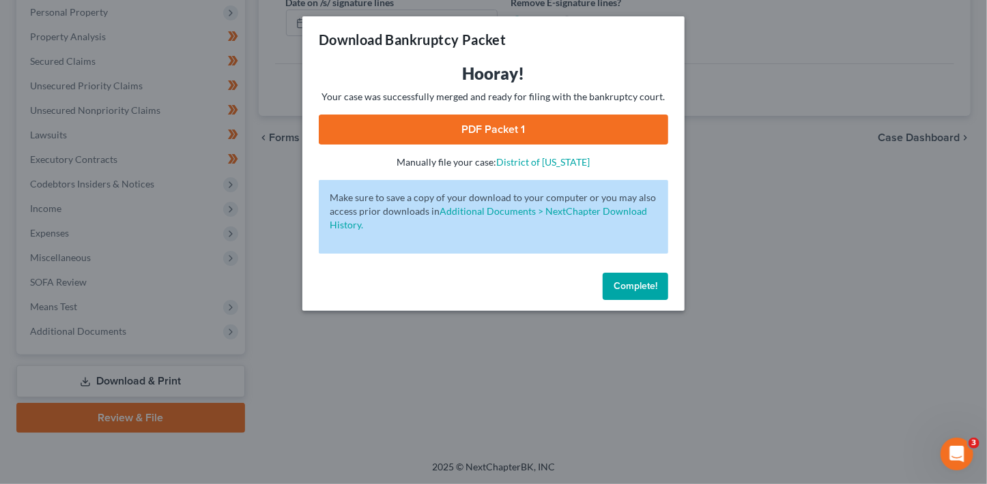
click at [542, 134] on link "PDF Packet 1" at bounding box center [493, 130] width 349 height 30
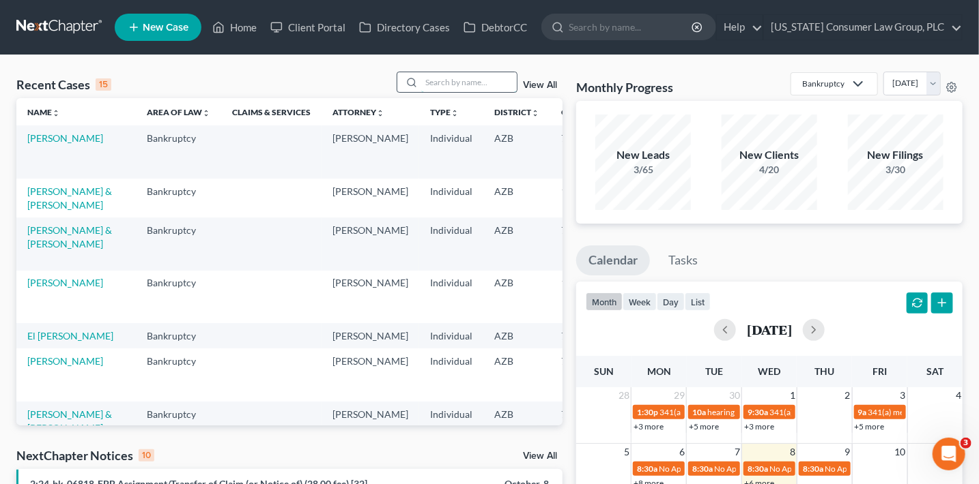
click at [470, 81] on input "search" at bounding box center [469, 82] width 96 height 20
type input "[PERSON_NAME]"
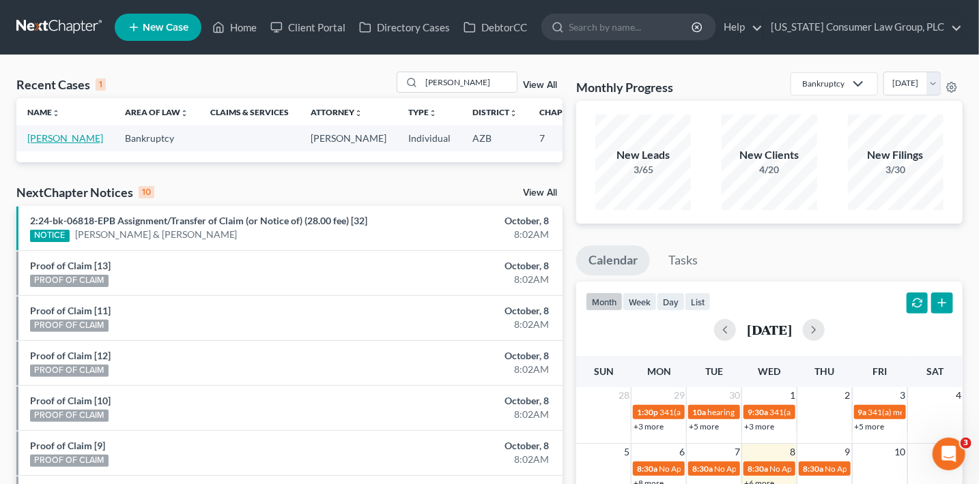
click at [45, 144] on link "[PERSON_NAME]" at bounding box center [65, 138] width 76 height 12
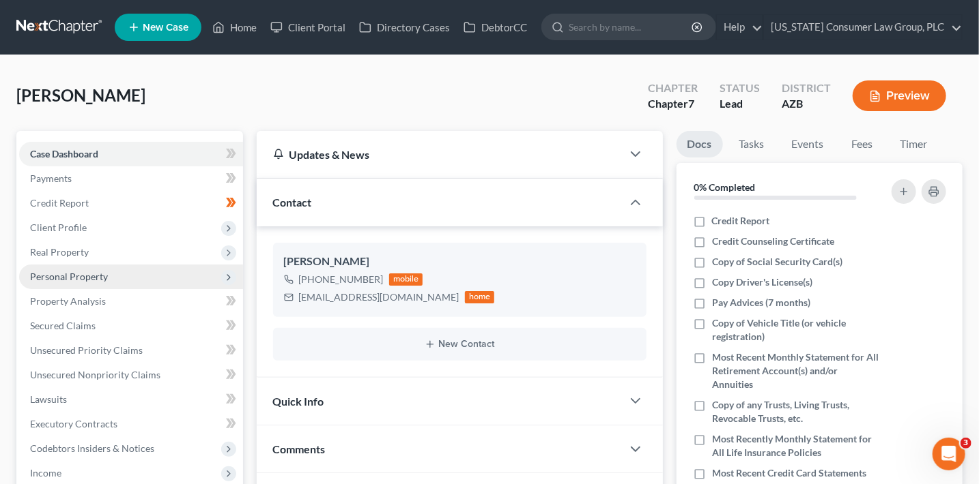
click at [87, 279] on span "Personal Property" at bounding box center [69, 277] width 78 height 12
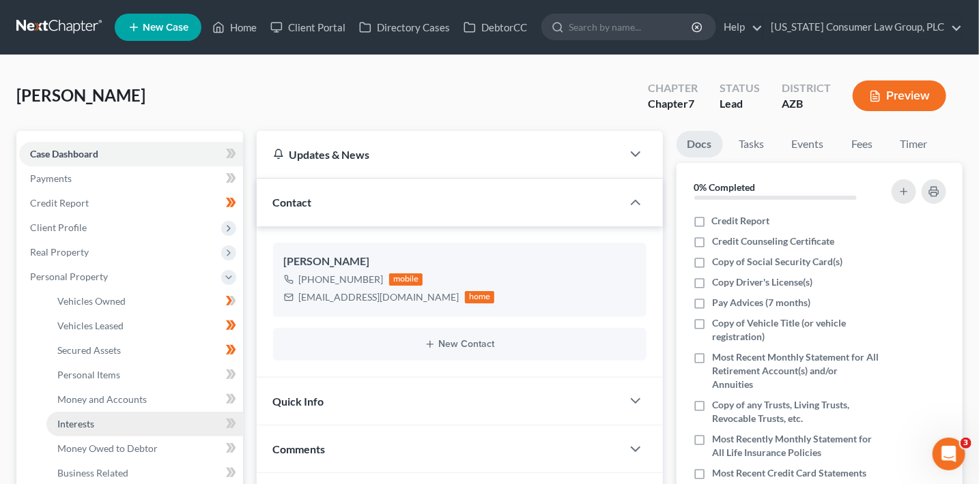
drag, startPoint x: 121, startPoint y: 422, endPoint x: 143, endPoint y: 411, distance: 23.8
click at [121, 422] on link "Interests" at bounding box center [144, 424] width 197 height 25
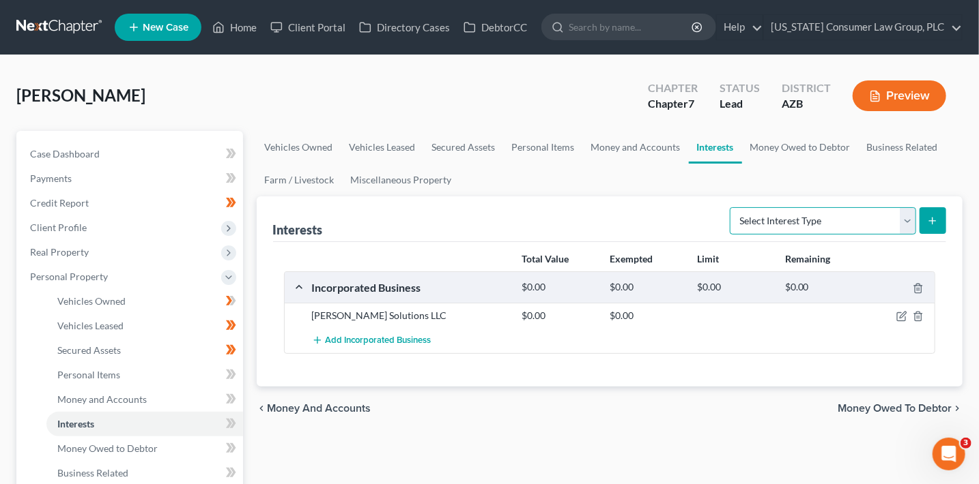
click at [789, 220] on select "Select Interest Type 401K (A/B: 21) Annuity (A/B: 23) Bond (A/B: 18) Education …" at bounding box center [822, 220] width 186 height 27
select select "term_life_insurance"
click at [732, 207] on select "Select Interest Type 401K (A/B: 21) Annuity (A/B: 23) Bond (A/B: 18) Education …" at bounding box center [822, 220] width 186 height 27
click at [934, 222] on icon "submit" at bounding box center [932, 221] width 11 height 11
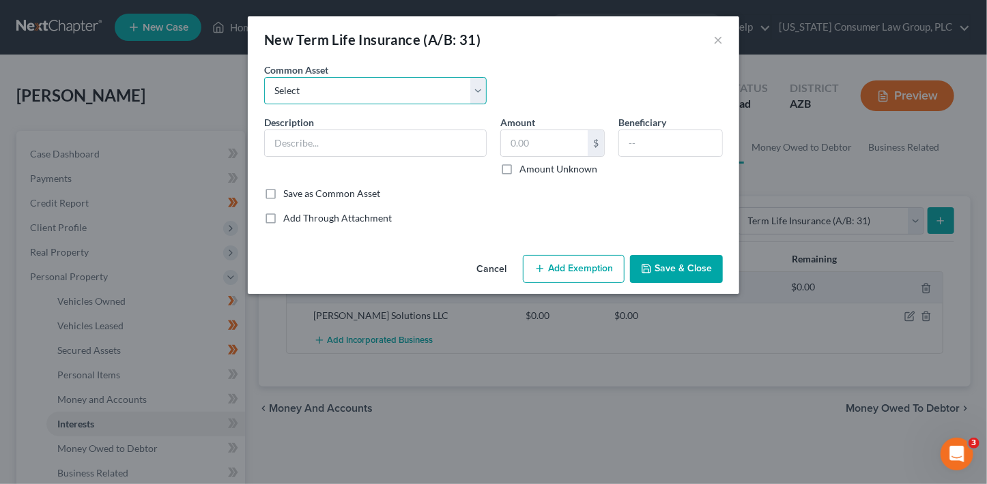
click at [392, 94] on select "Select Employer sponsored term life insurance policy" at bounding box center [375, 90] width 222 height 27
select select "0"
click at [264, 77] on select "Select Employer sponsored term life insurance policy" at bounding box center [375, 90] width 222 height 27
type input "Employer sponsored term life insurance policy"
type input "0"
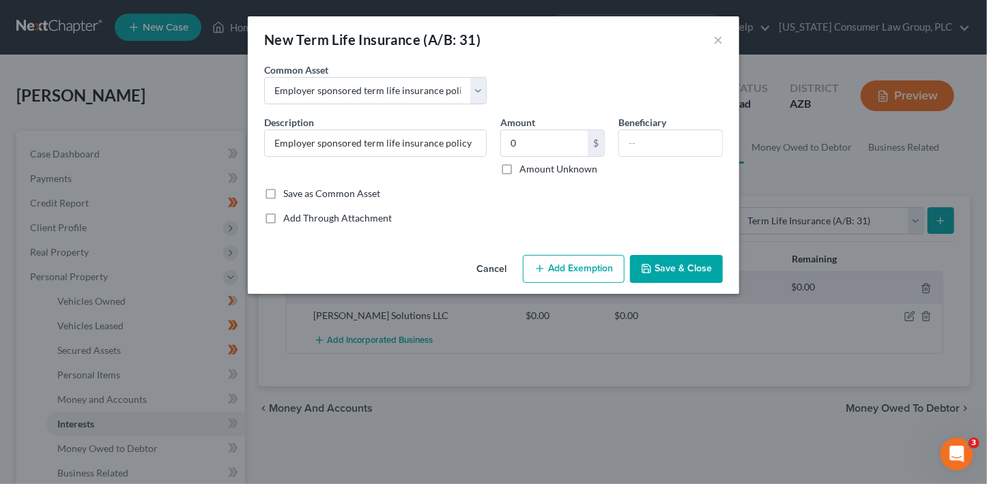
click at [598, 272] on button "Add Exemption" at bounding box center [574, 269] width 102 height 29
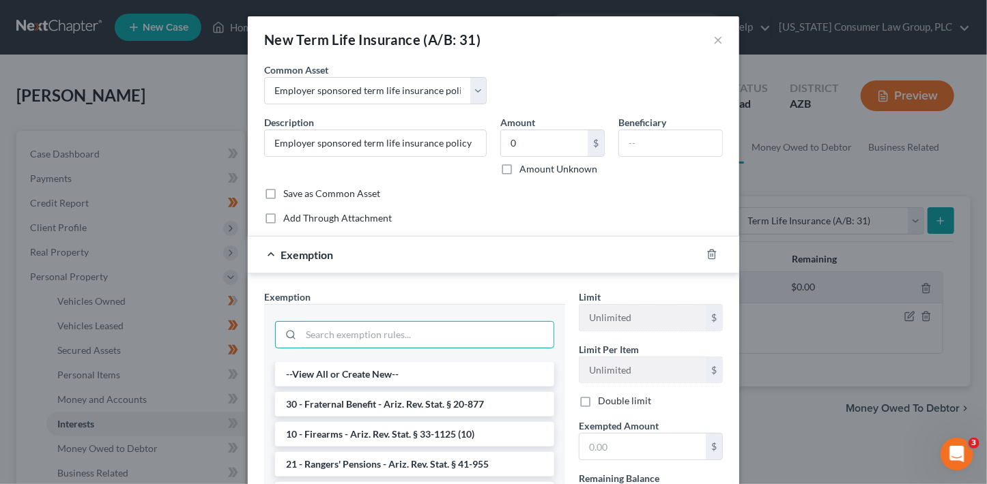
drag, startPoint x: 396, startPoint y: 330, endPoint x: 411, endPoint y: 306, distance: 28.2
click at [398, 330] on input "search" at bounding box center [427, 335] width 252 height 26
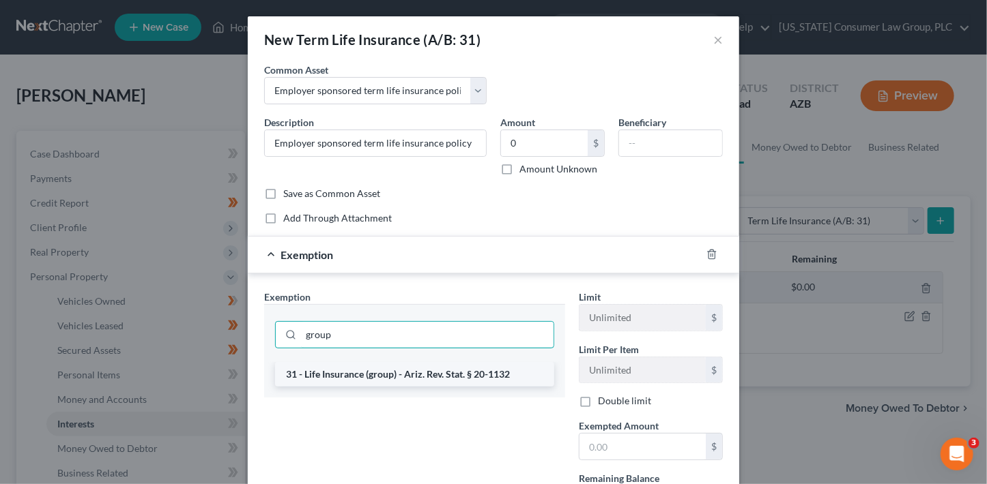
type input "group"
click at [456, 369] on li "31 - Life Insurance (group) - Ariz. Rev. Stat. § 20-1132" at bounding box center [414, 374] width 279 height 25
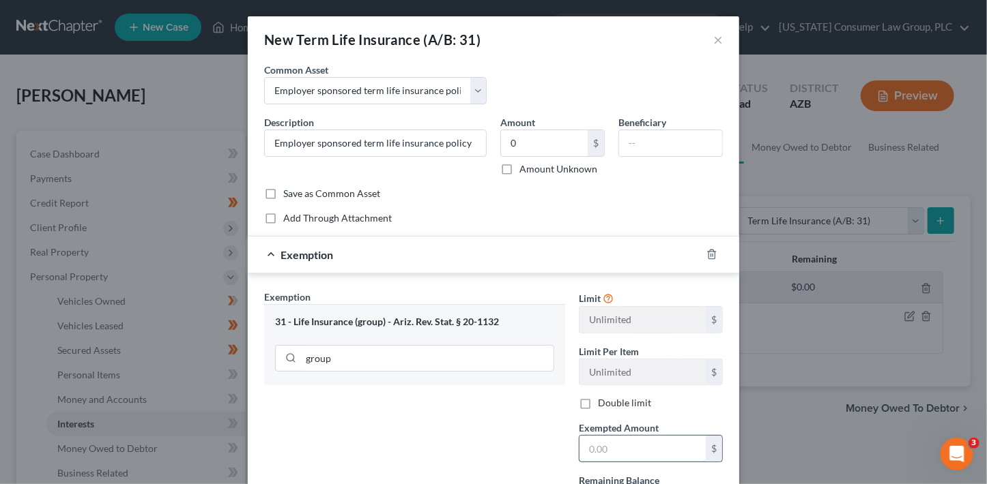
click at [612, 448] on input "text" at bounding box center [642, 449] width 126 height 26
type input "0"
drag, startPoint x: 522, startPoint y: 207, endPoint x: 526, endPoint y: 231, distance: 23.6
click at [523, 207] on div "Common Asset Select Employer sponsored term life insurance policy Description *…" at bounding box center [493, 144] width 459 height 162
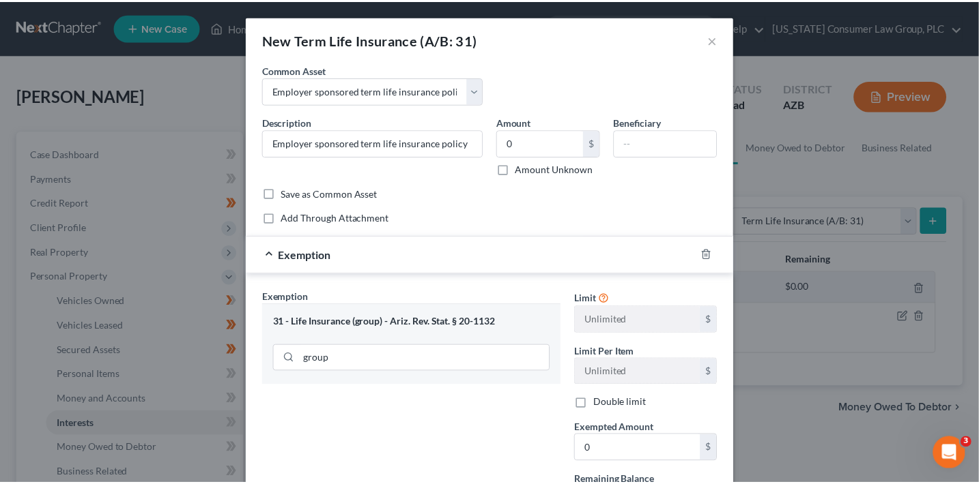
scroll to position [126, 0]
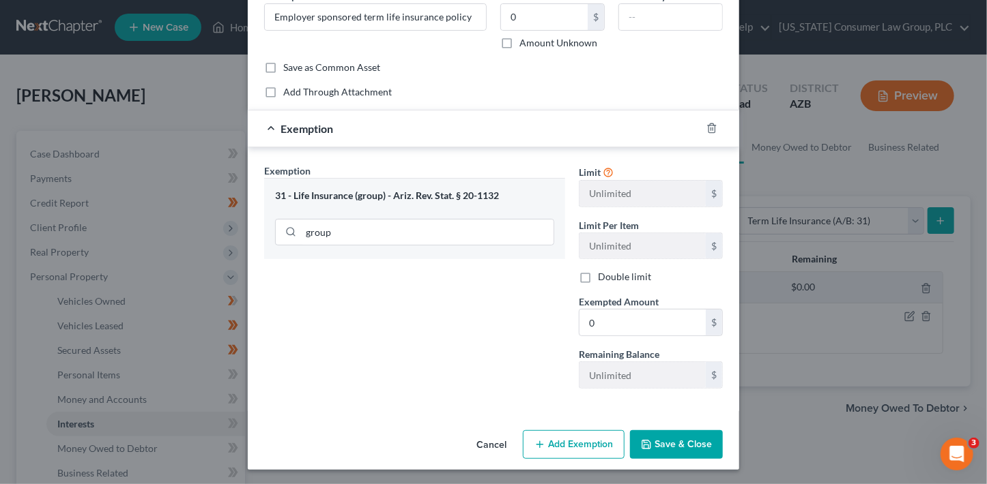
click at [697, 442] on button "Save & Close" at bounding box center [676, 445] width 93 height 29
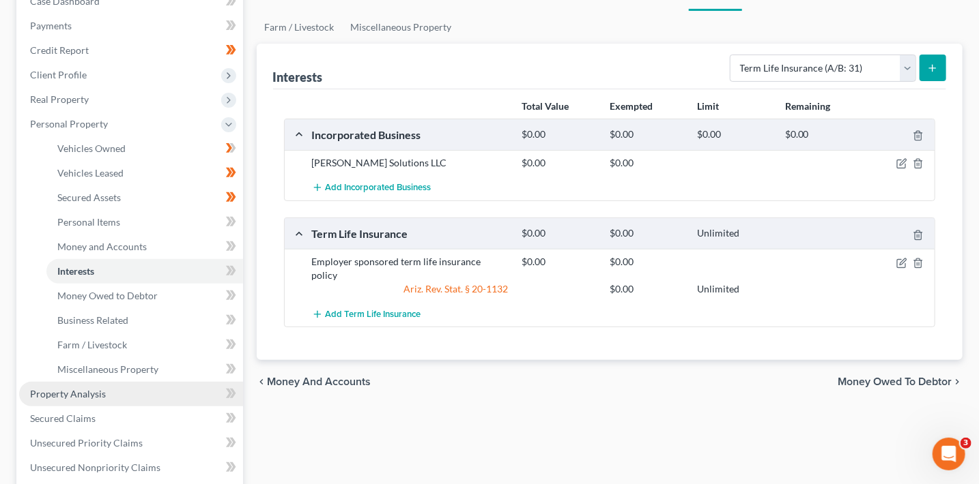
scroll to position [175, 0]
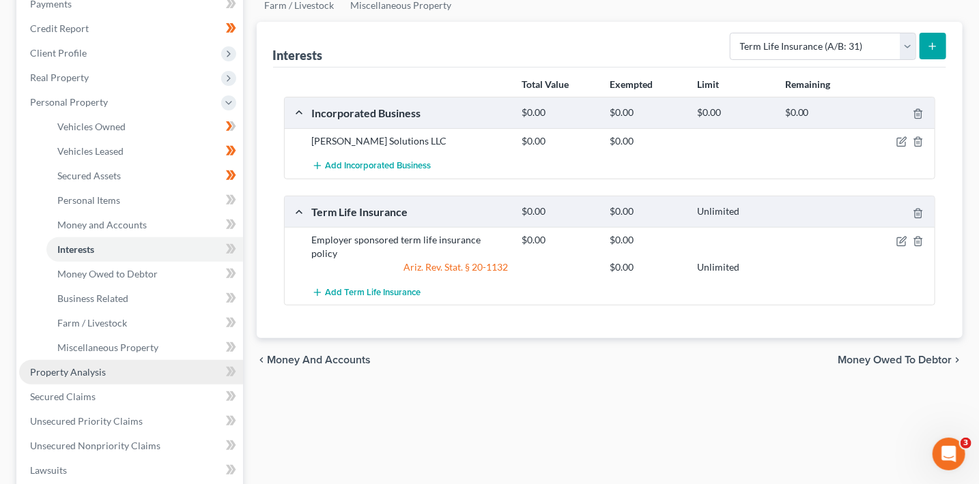
click at [128, 371] on link "Property Analysis" at bounding box center [131, 372] width 224 height 25
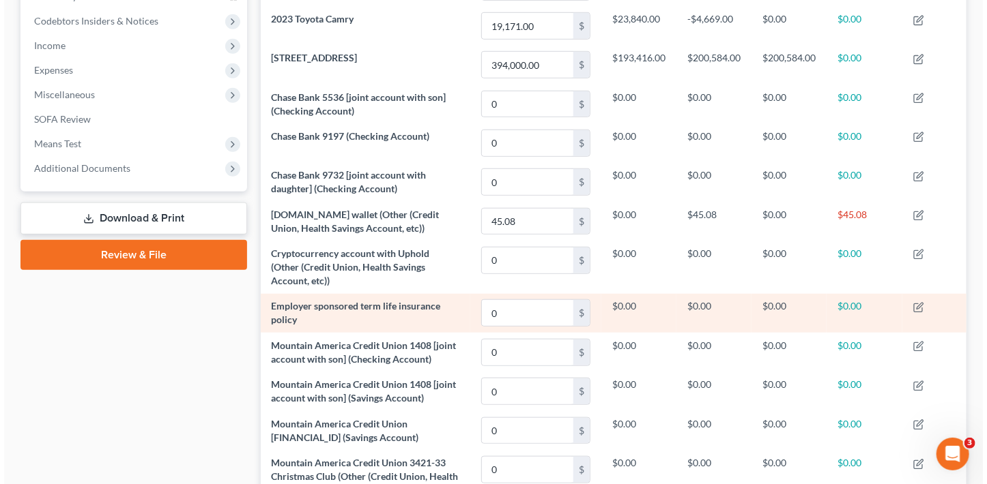
scroll to position [429, 0]
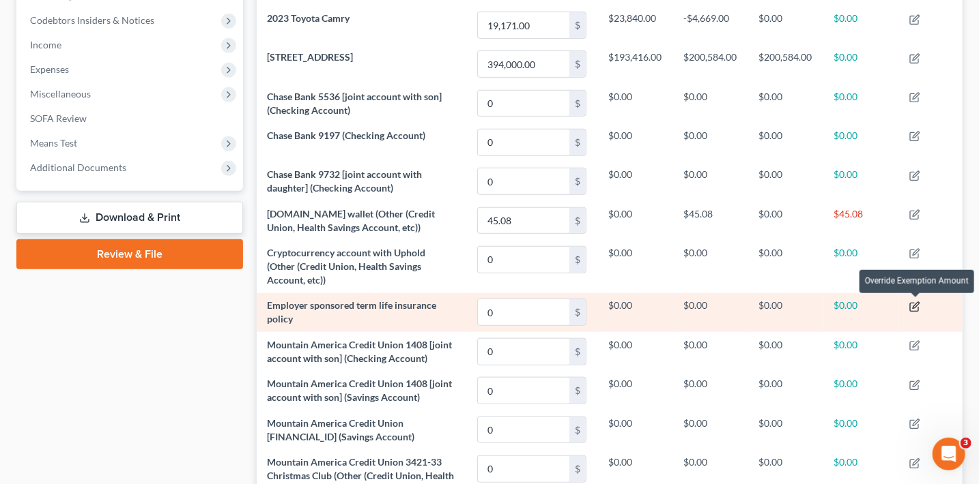
click at [915, 306] on icon "button" at bounding box center [915, 305] width 6 height 6
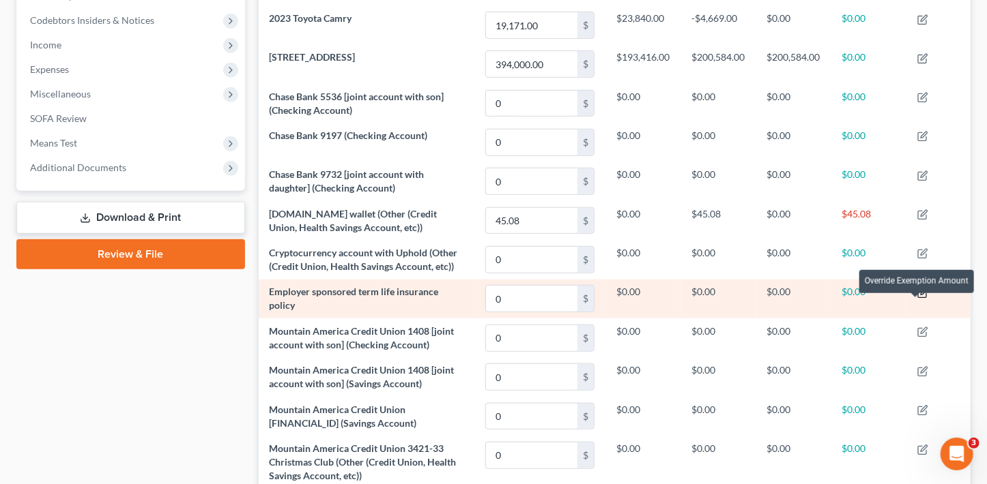
scroll to position [224, 712]
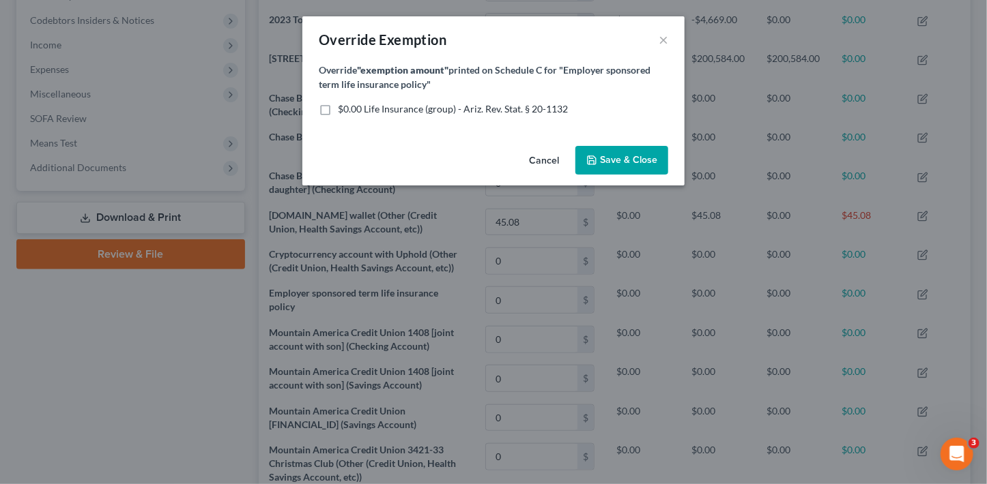
click at [457, 108] on span "$0.00 Life Insurance (group) - Ariz. Rev. Stat. § 20-1132" at bounding box center [453, 109] width 230 height 12
click at [352, 108] on input "$0.00 Life Insurance (group) - Ariz. Rev. Stat. § 20-1132" at bounding box center [347, 106] width 9 height 9
checkbox input "true"
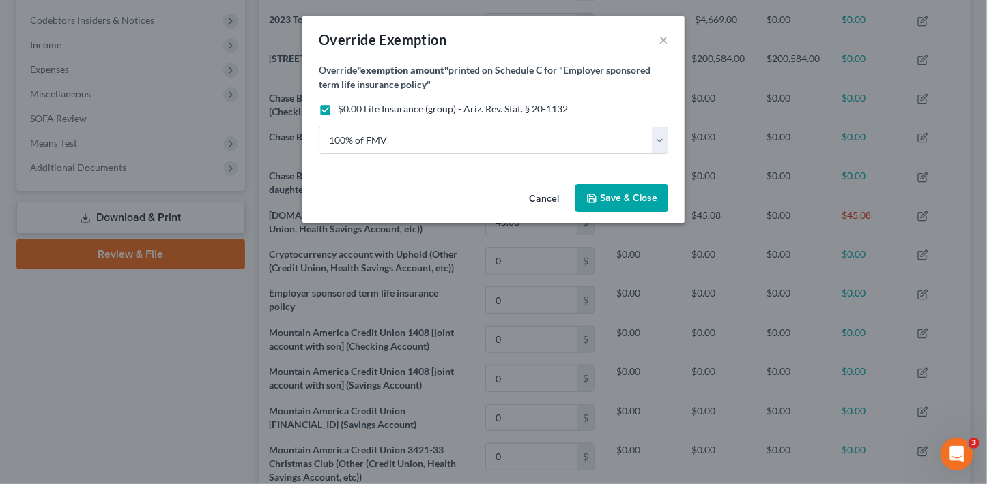
click at [630, 194] on span "Save & Close" at bounding box center [628, 198] width 57 height 12
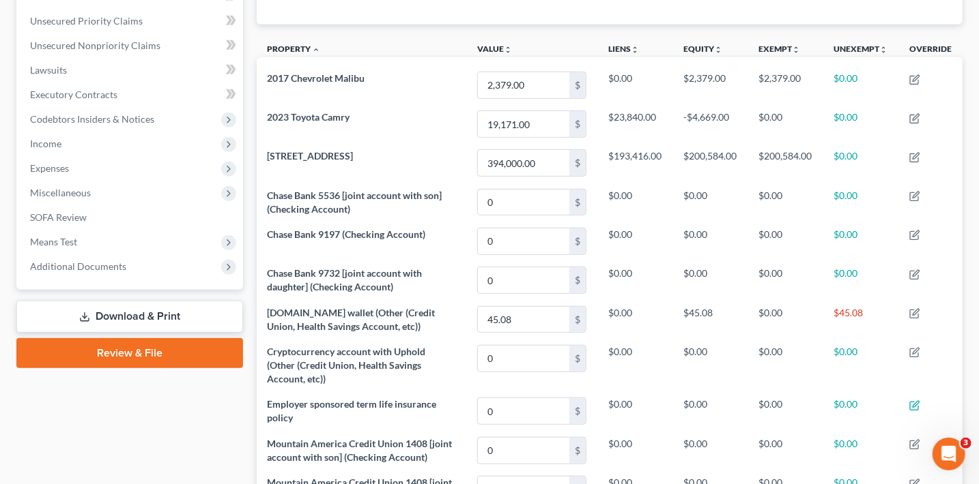
scroll to position [244, 0]
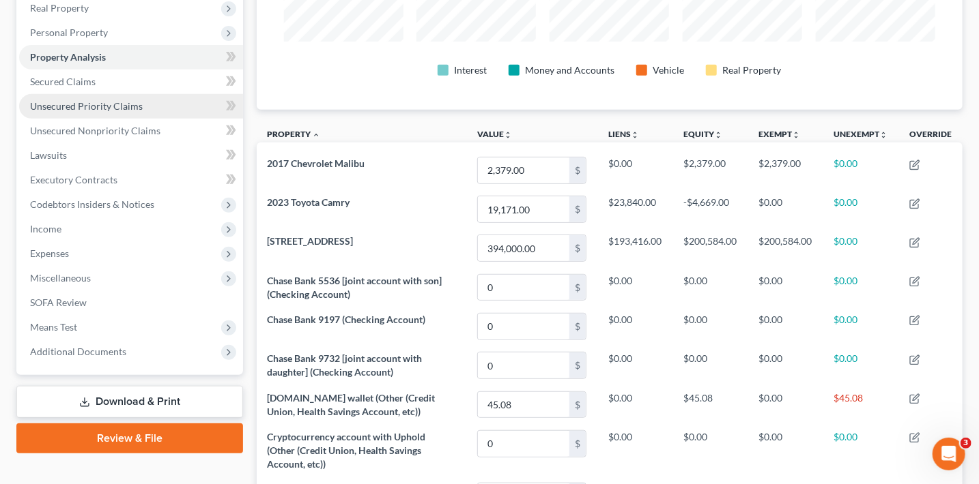
click at [120, 106] on span "Unsecured Priority Claims" at bounding box center [86, 106] width 113 height 12
